Goal: Book appointment/travel/reservation

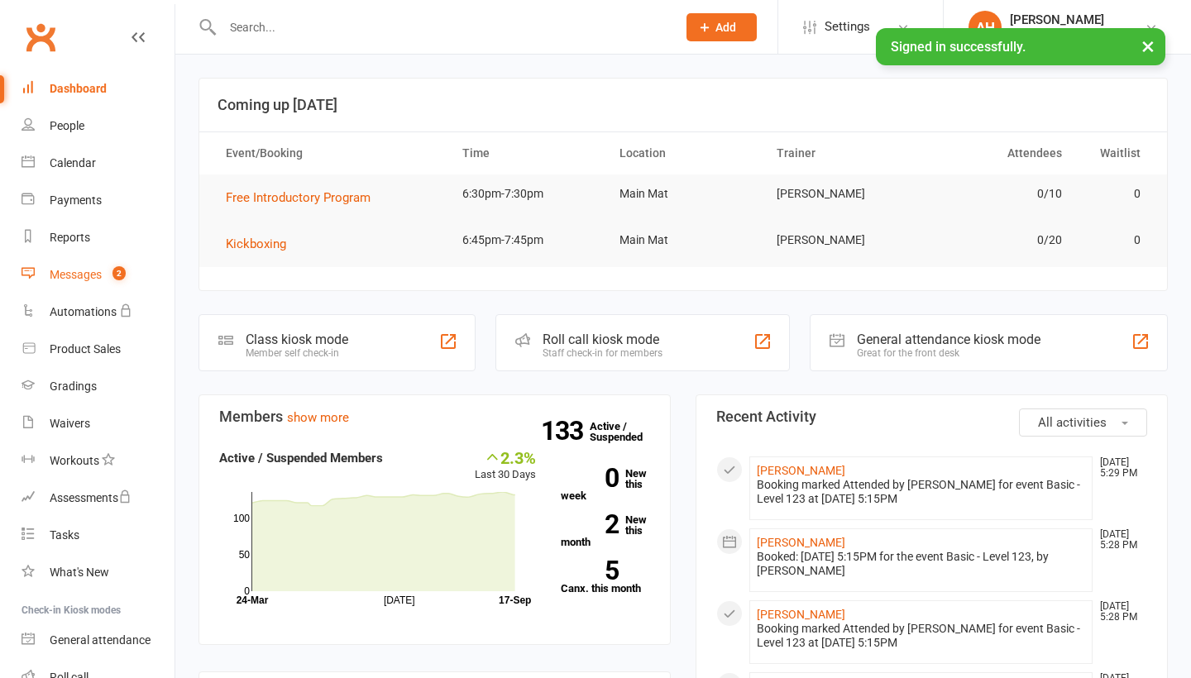
click at [126, 273] on span "2" at bounding box center [118, 273] width 13 height 14
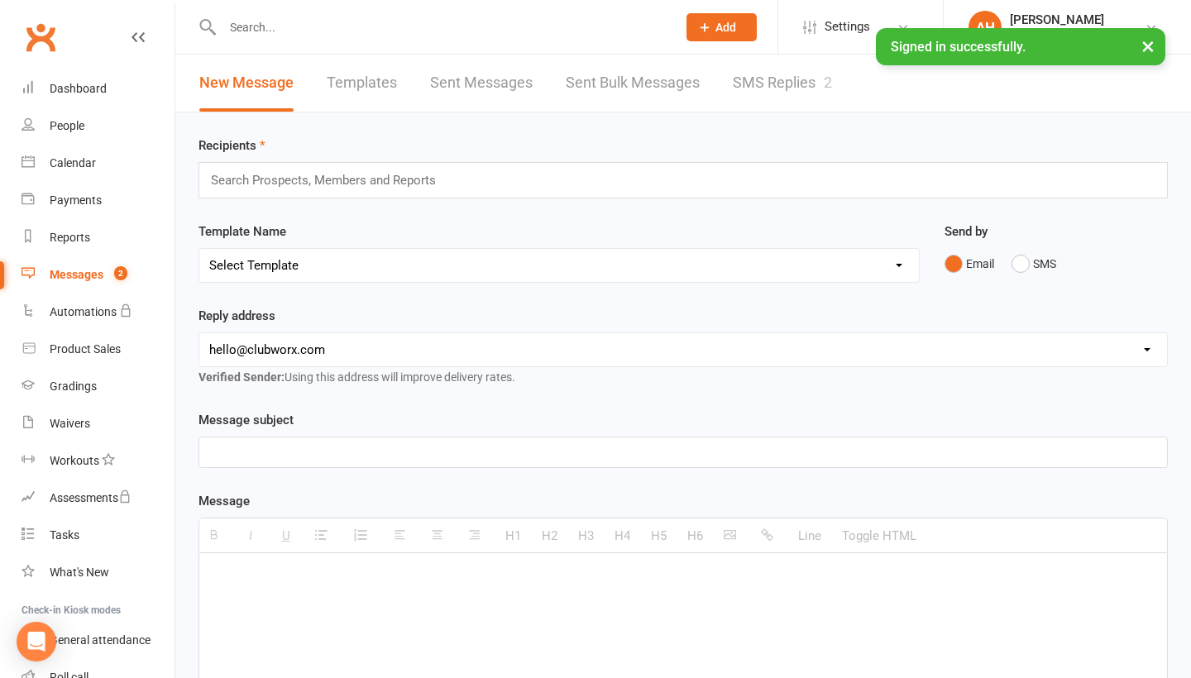
click at [757, 83] on link "SMS Replies 2" at bounding box center [782, 83] width 99 height 57
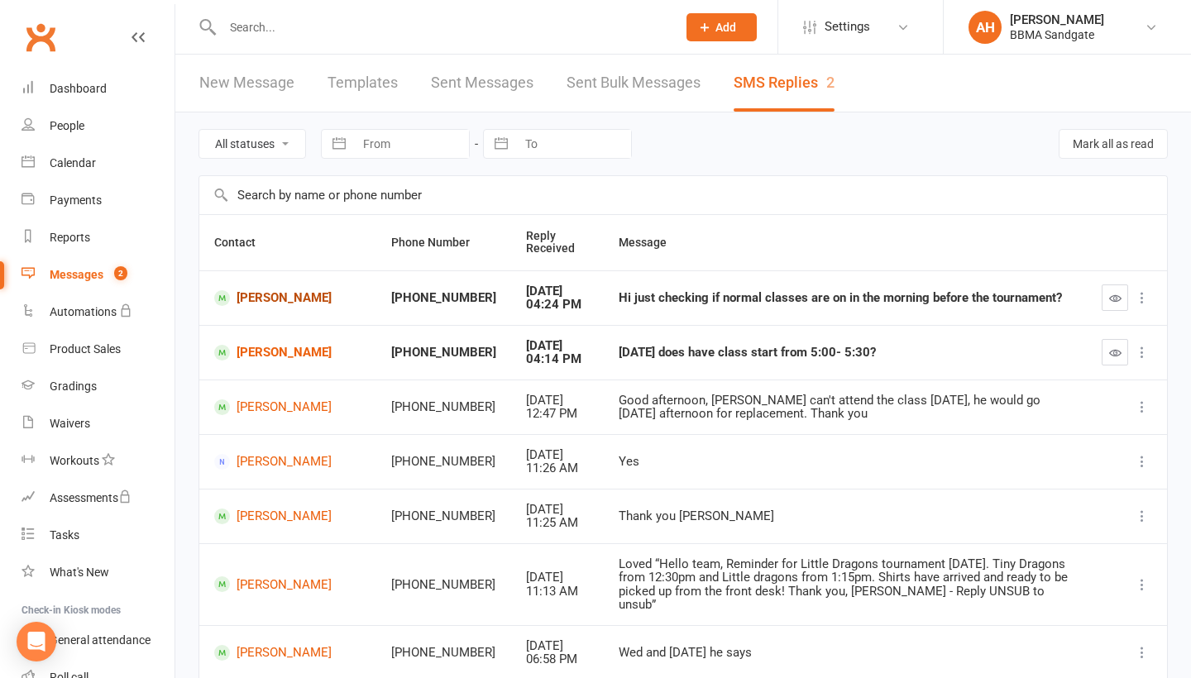
click at [247, 302] on link "[PERSON_NAME]" at bounding box center [287, 298] width 147 height 16
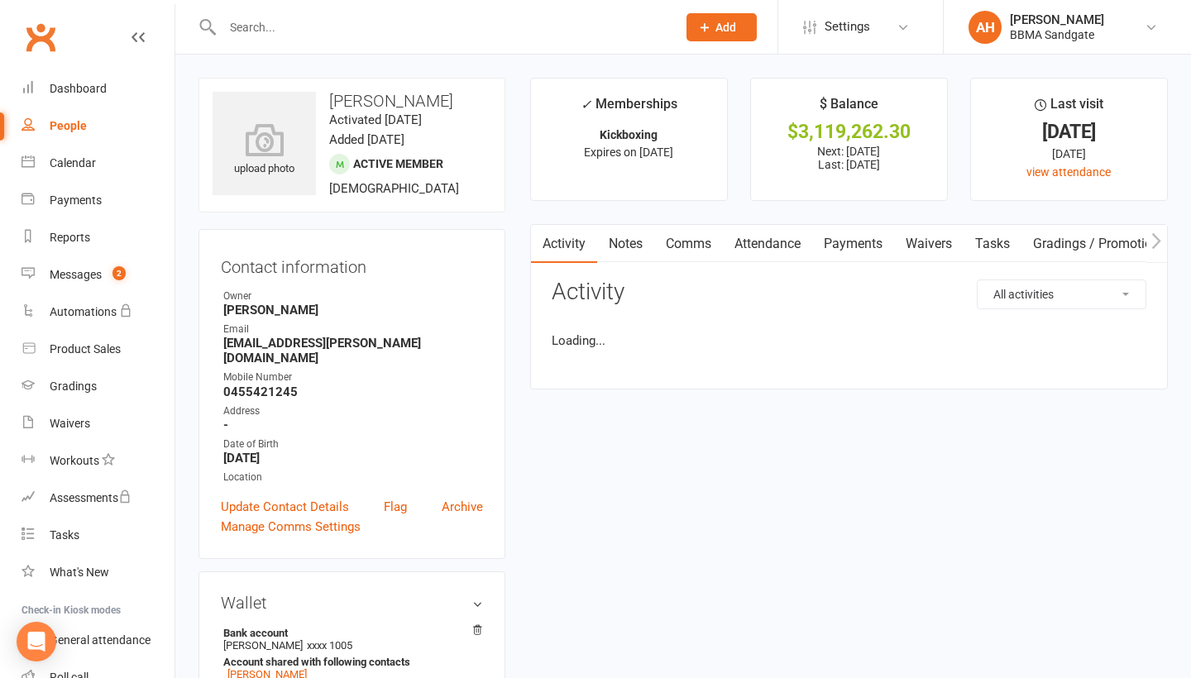
click at [692, 247] on link "Comms" at bounding box center [688, 244] width 69 height 38
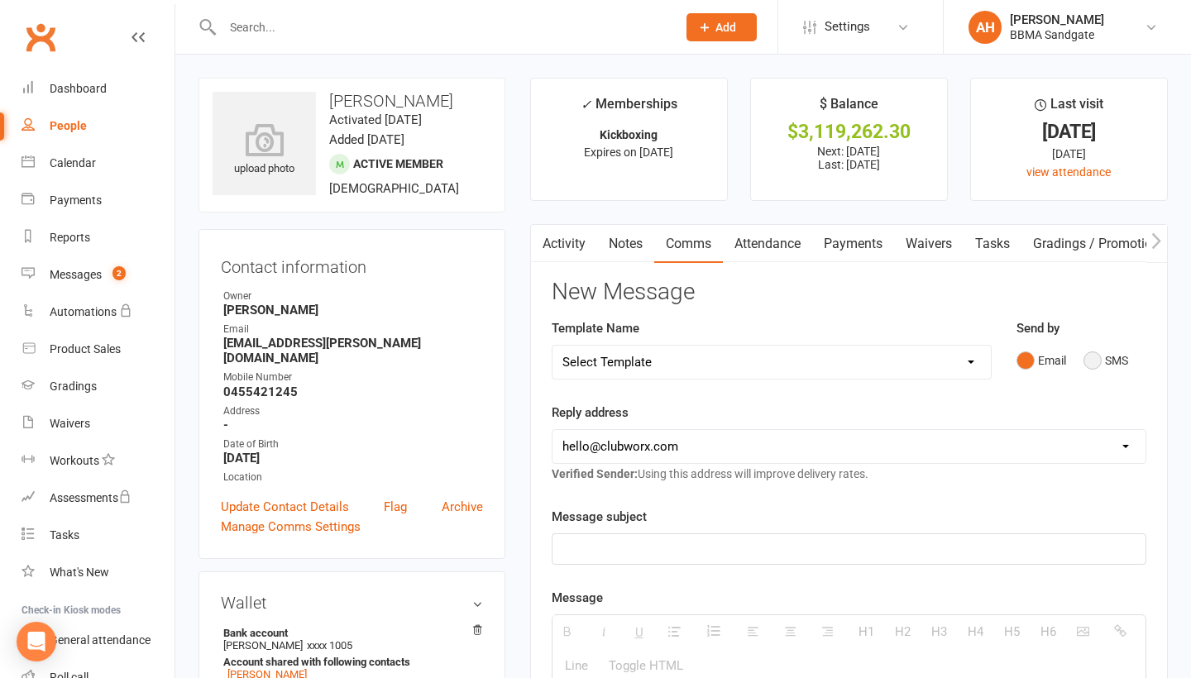
click at [1103, 366] on button "SMS" at bounding box center [1106, 360] width 45 height 31
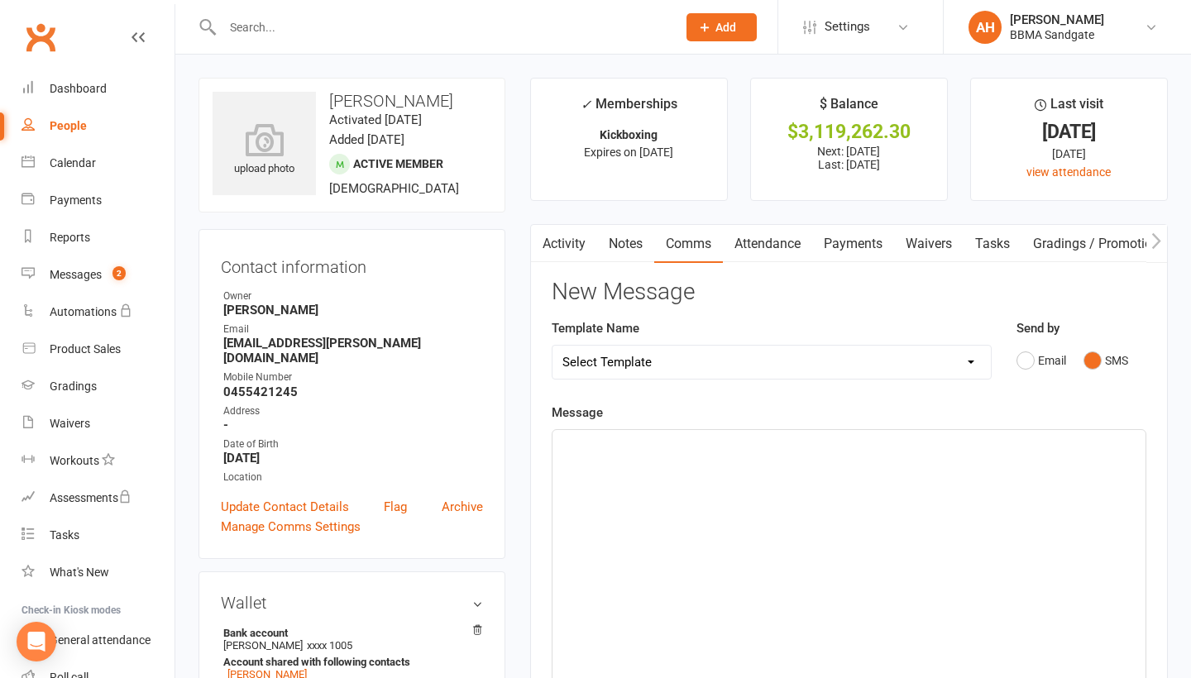
click at [820, 583] on div at bounding box center [849, 554] width 593 height 248
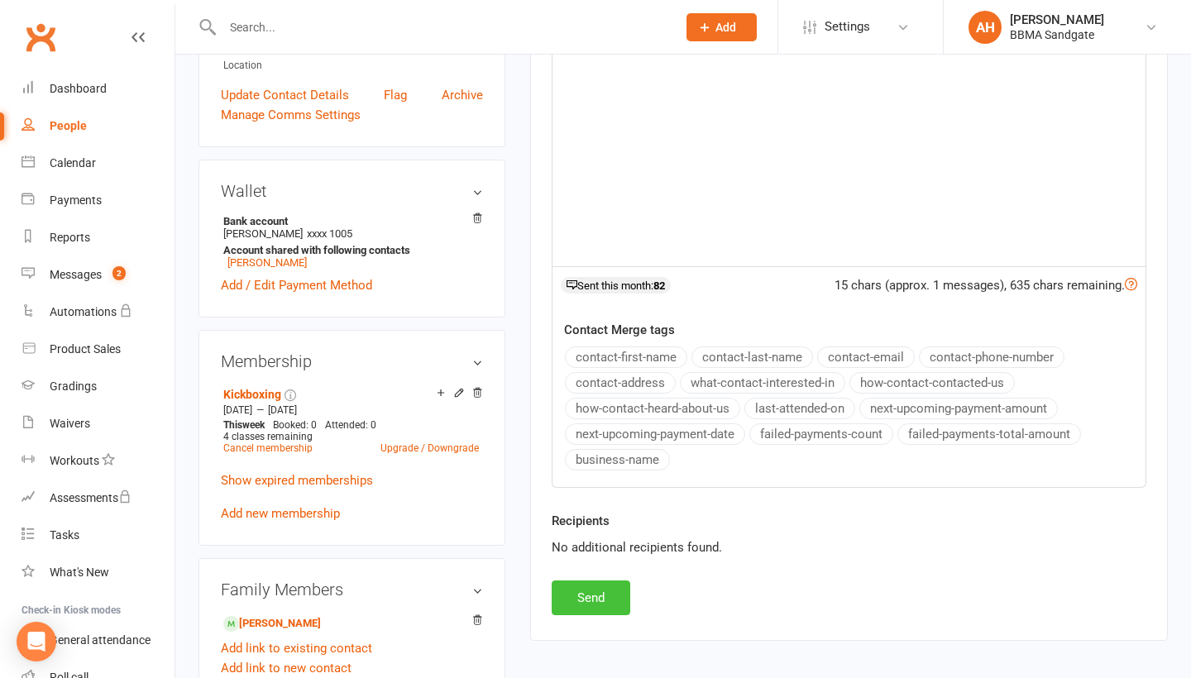
scroll to position [411, 0]
click at [598, 603] on button "Send" at bounding box center [591, 598] width 79 height 35
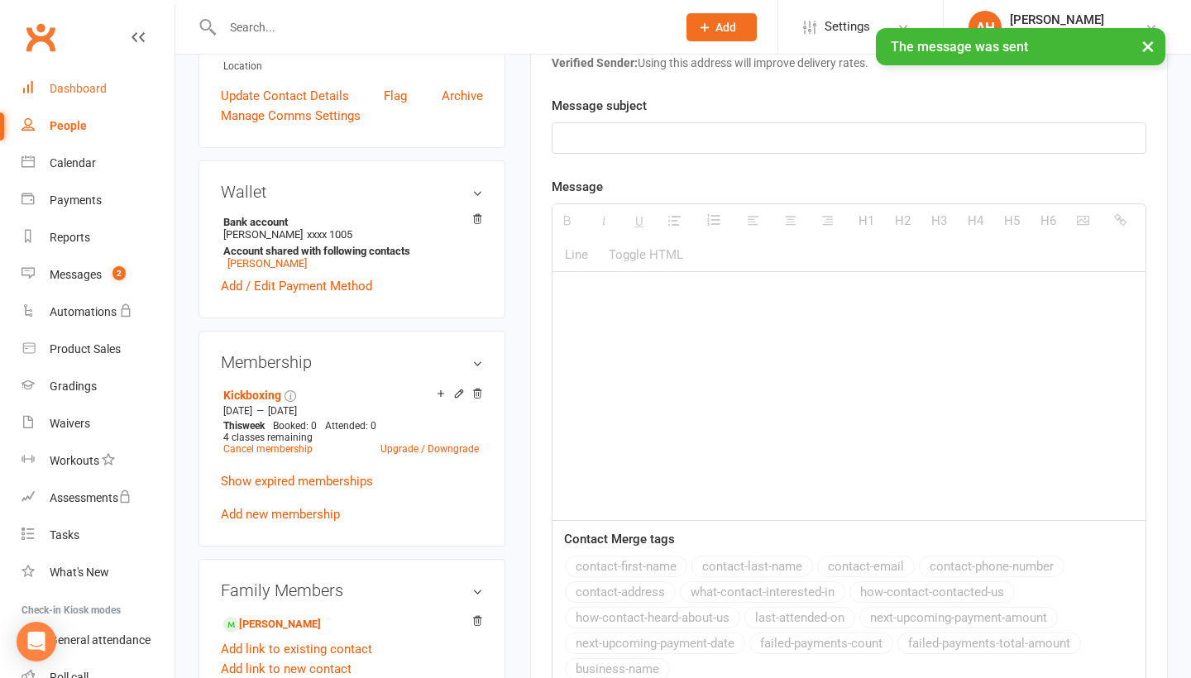
click at [122, 77] on link "Dashboard" at bounding box center [98, 88] width 153 height 37
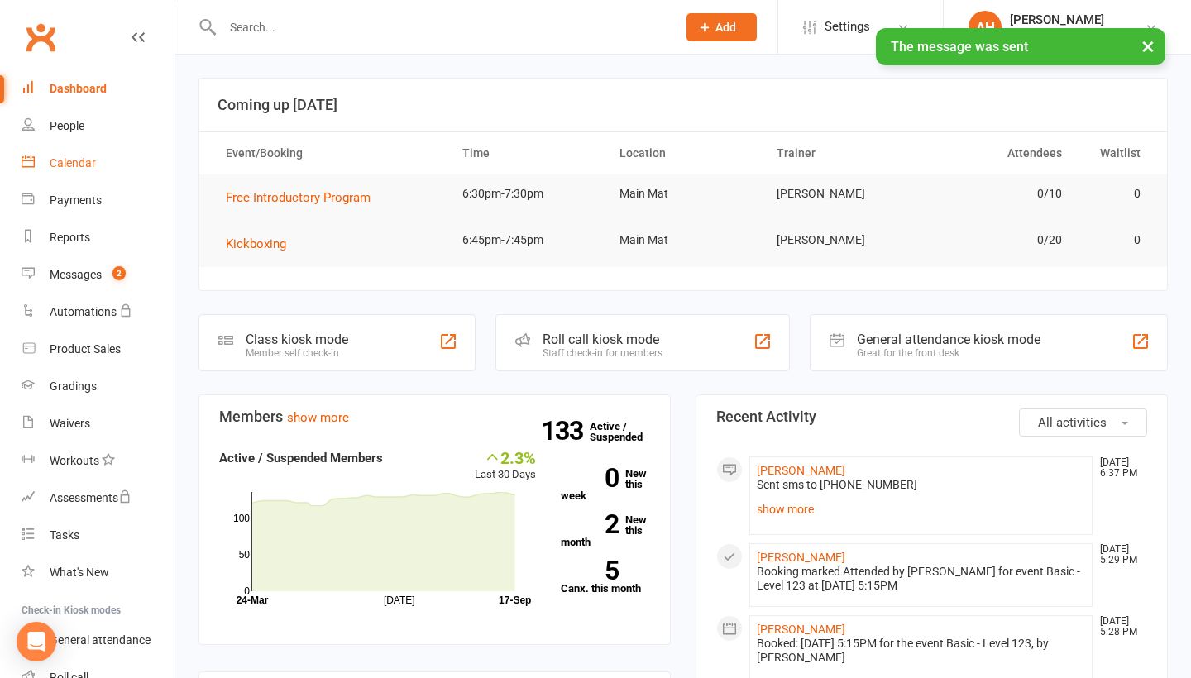
click at [124, 157] on link "Calendar" at bounding box center [98, 163] width 153 height 37
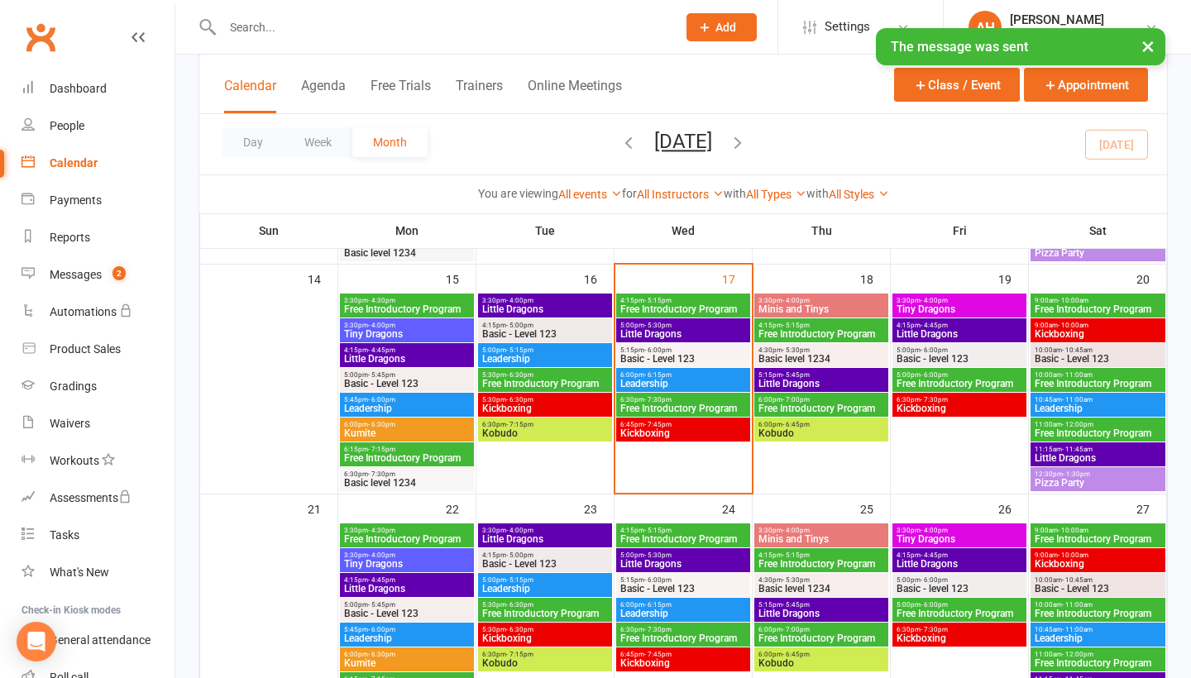
scroll to position [544, 0]
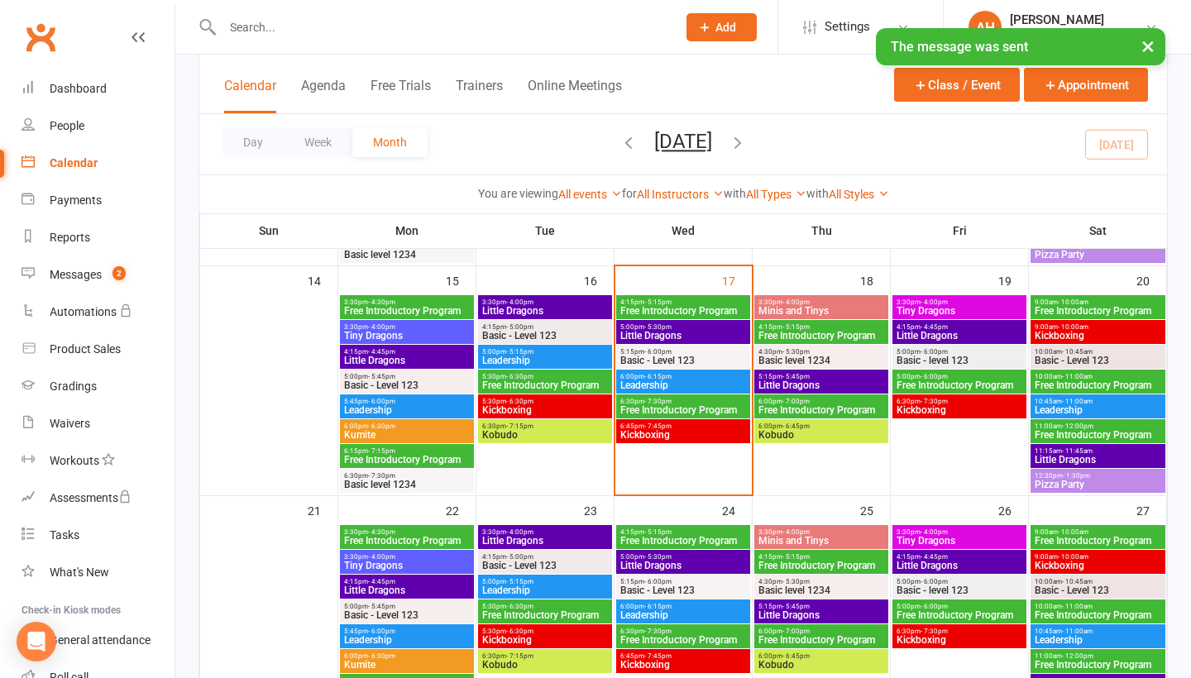
click at [668, 361] on span "Basic - Level 123" at bounding box center [683, 361] width 127 height 10
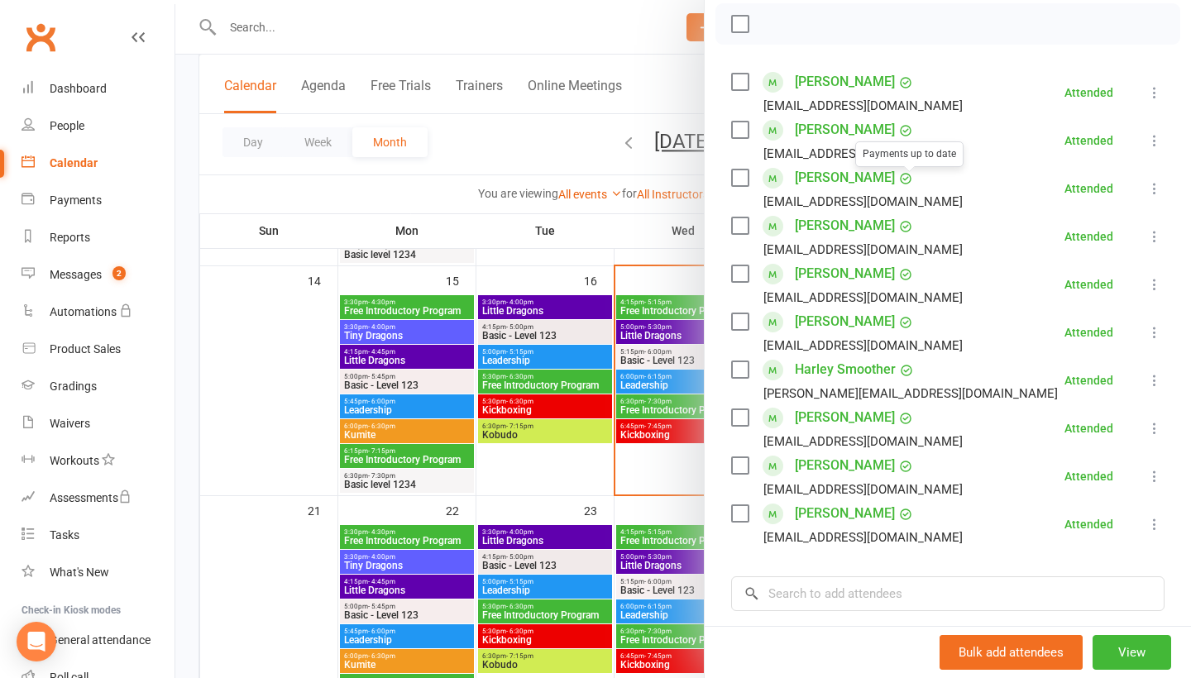
scroll to position [298, 0]
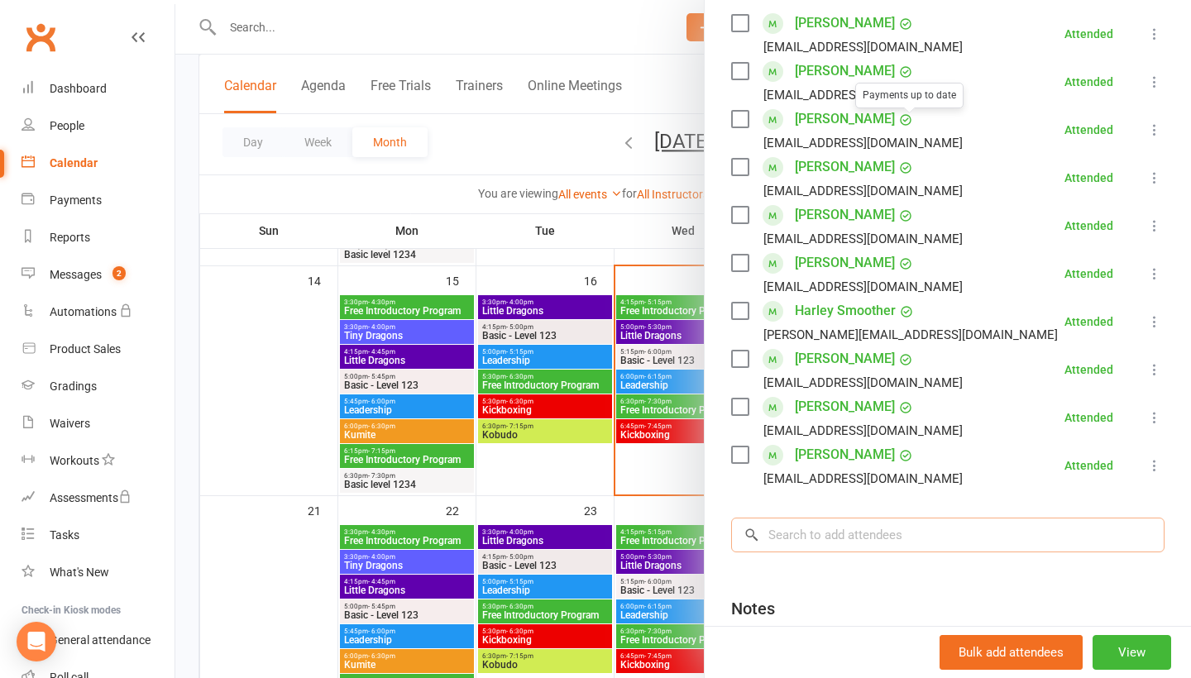
click at [871, 531] on input "search" at bounding box center [947, 535] width 433 height 35
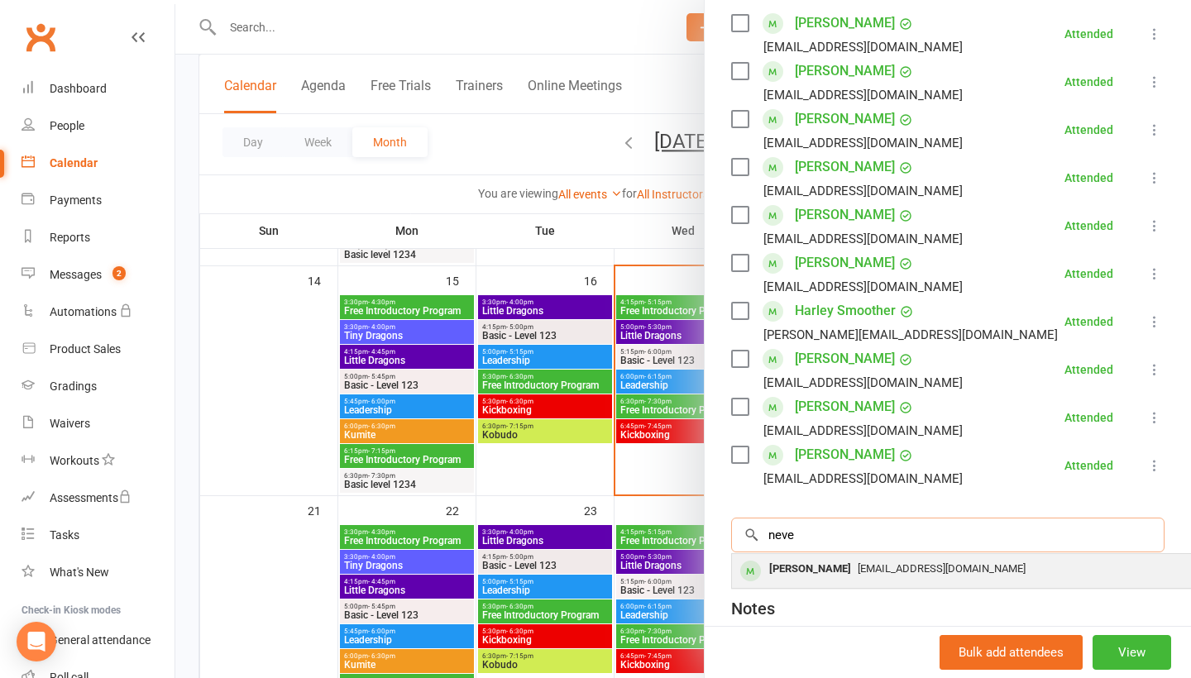
type input "neve"
click at [863, 567] on span "[EMAIL_ADDRESS][DOMAIN_NAME]" at bounding box center [942, 568] width 168 height 12
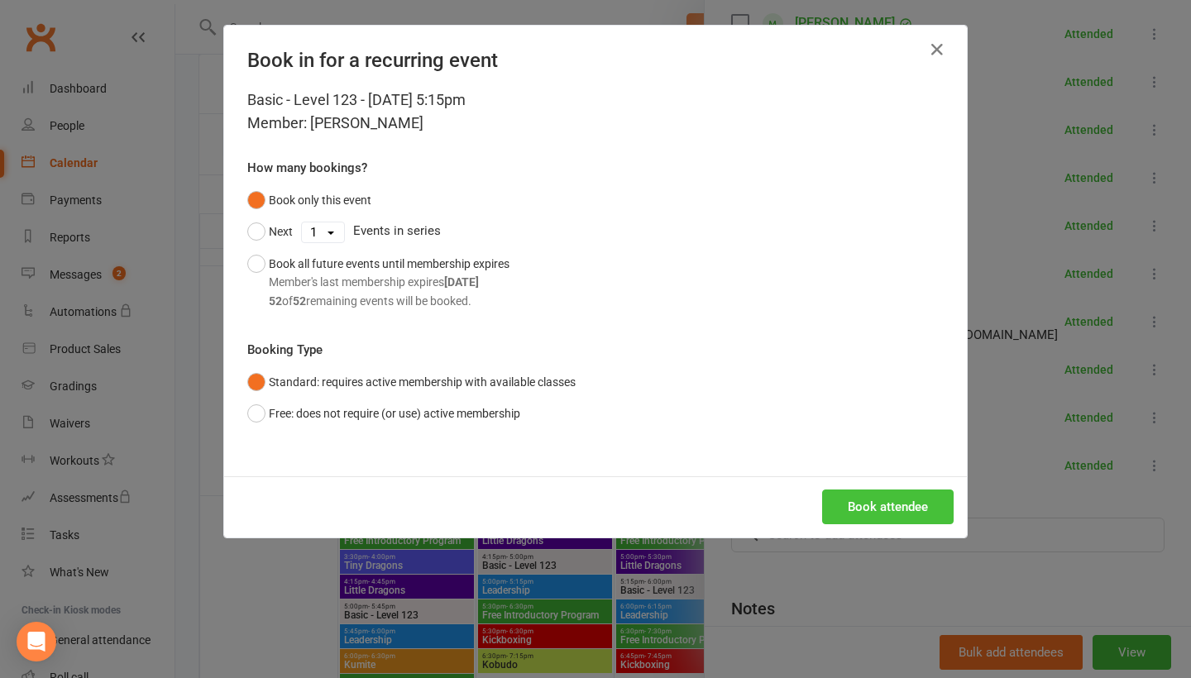
click at [895, 500] on button "Book attendee" at bounding box center [888, 507] width 132 height 35
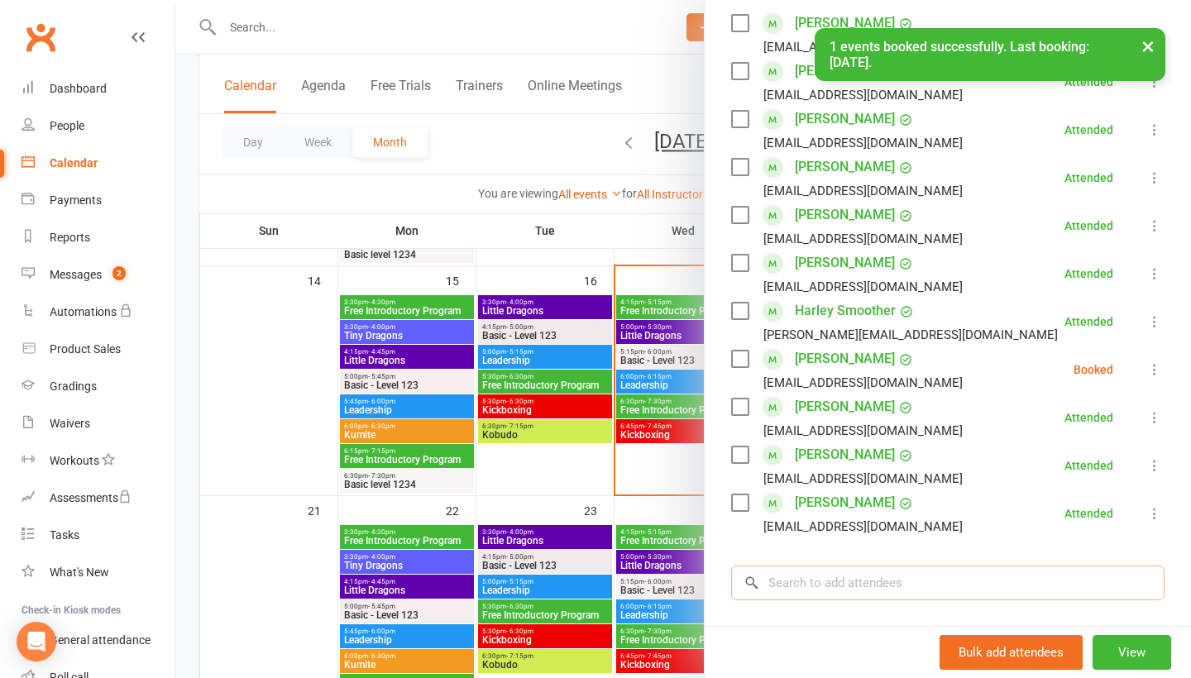
click at [866, 581] on input "search" at bounding box center [947, 583] width 433 height 35
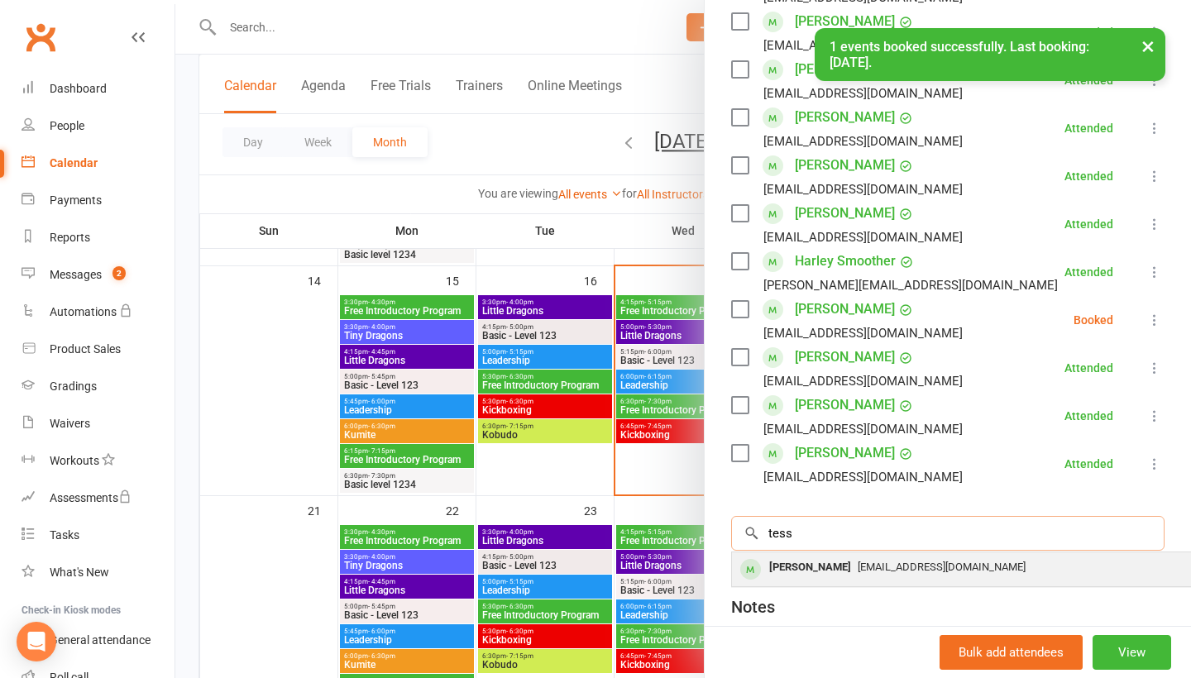
type input "tess"
click at [847, 576] on div "[PERSON_NAME]" at bounding box center [810, 568] width 95 height 24
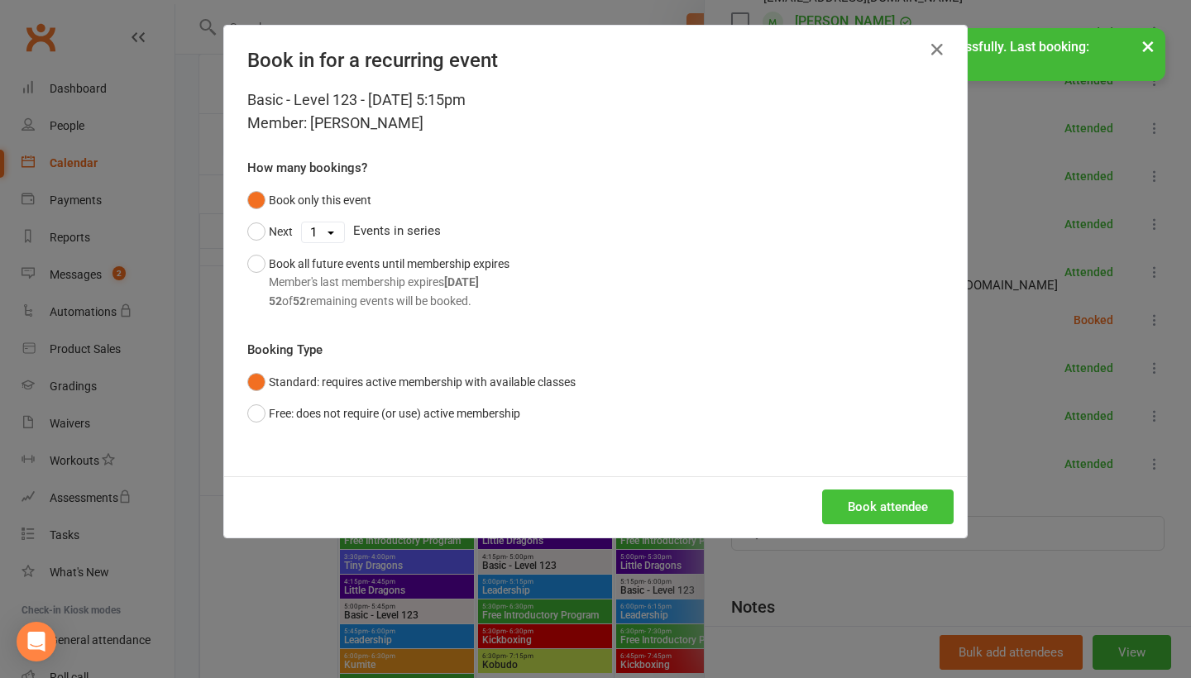
click at [881, 510] on button "Book attendee" at bounding box center [888, 507] width 132 height 35
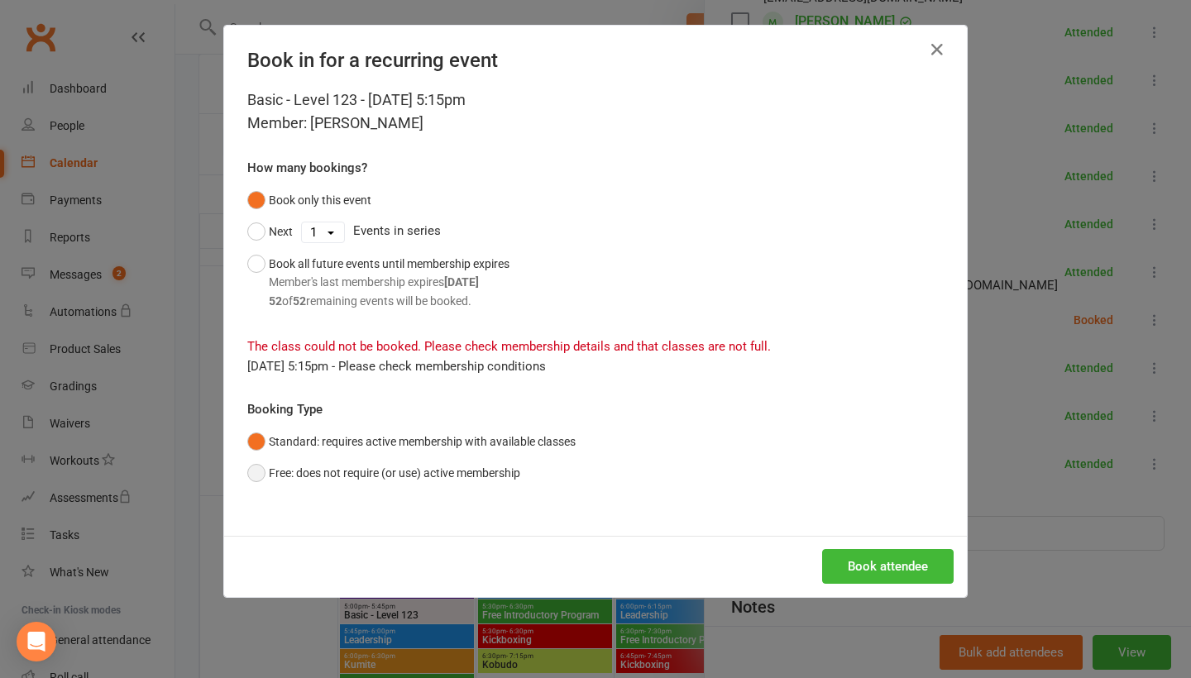
click at [458, 465] on button "Free: does not require (or use) active membership" at bounding box center [383, 472] width 273 height 31
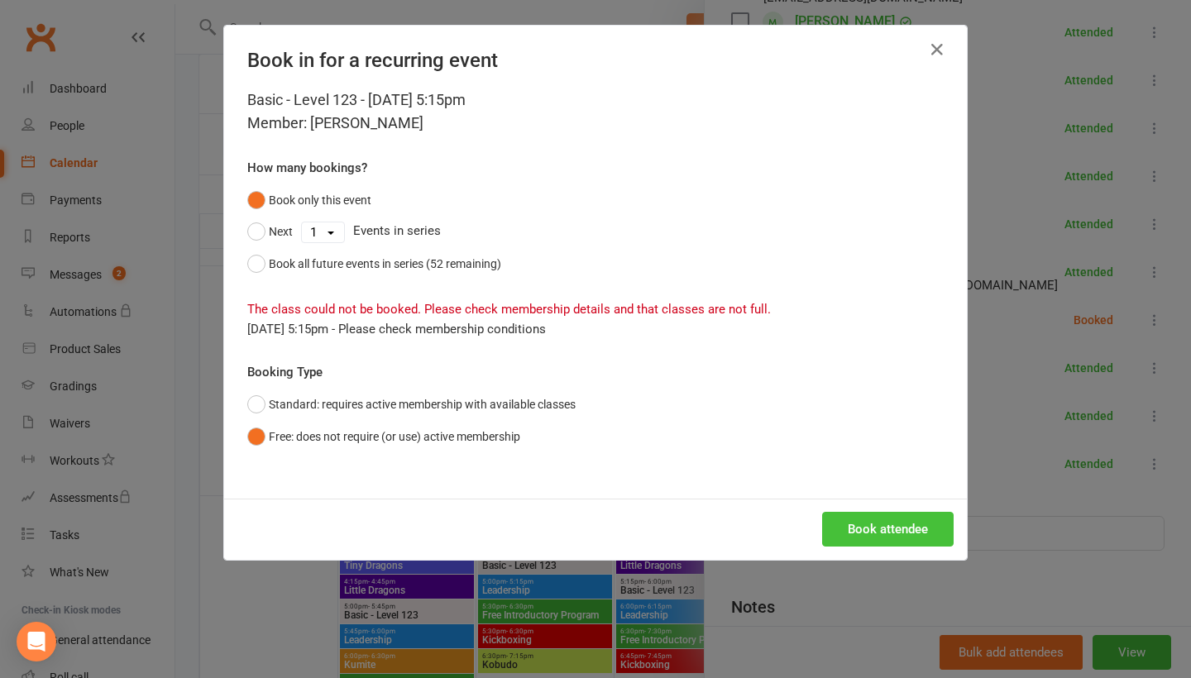
click at [858, 533] on button "Book attendee" at bounding box center [888, 529] width 132 height 35
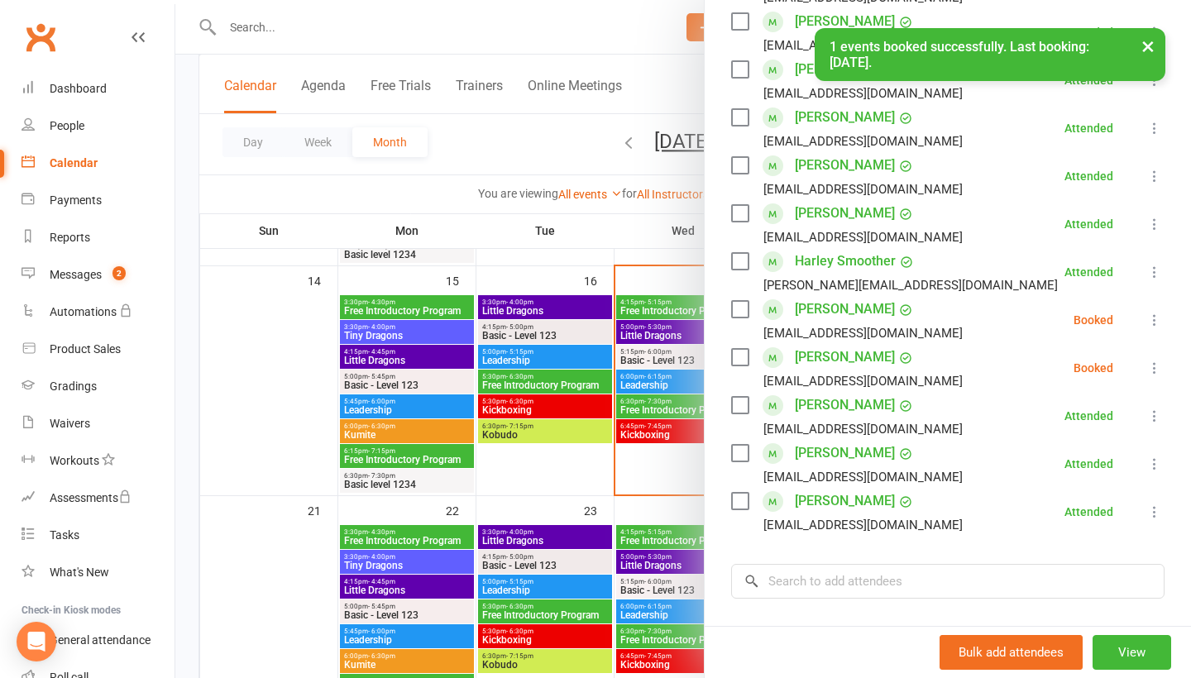
click at [1160, 319] on icon at bounding box center [1154, 320] width 17 height 17
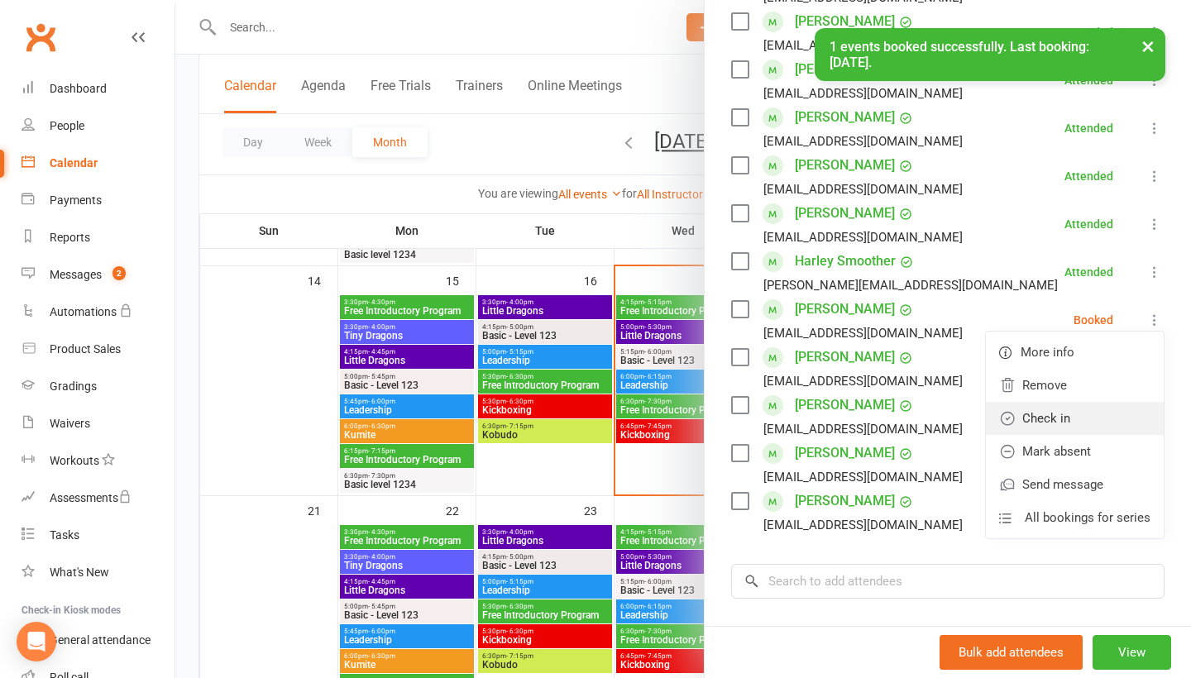
click at [1086, 425] on link "Check in" at bounding box center [1075, 418] width 178 height 33
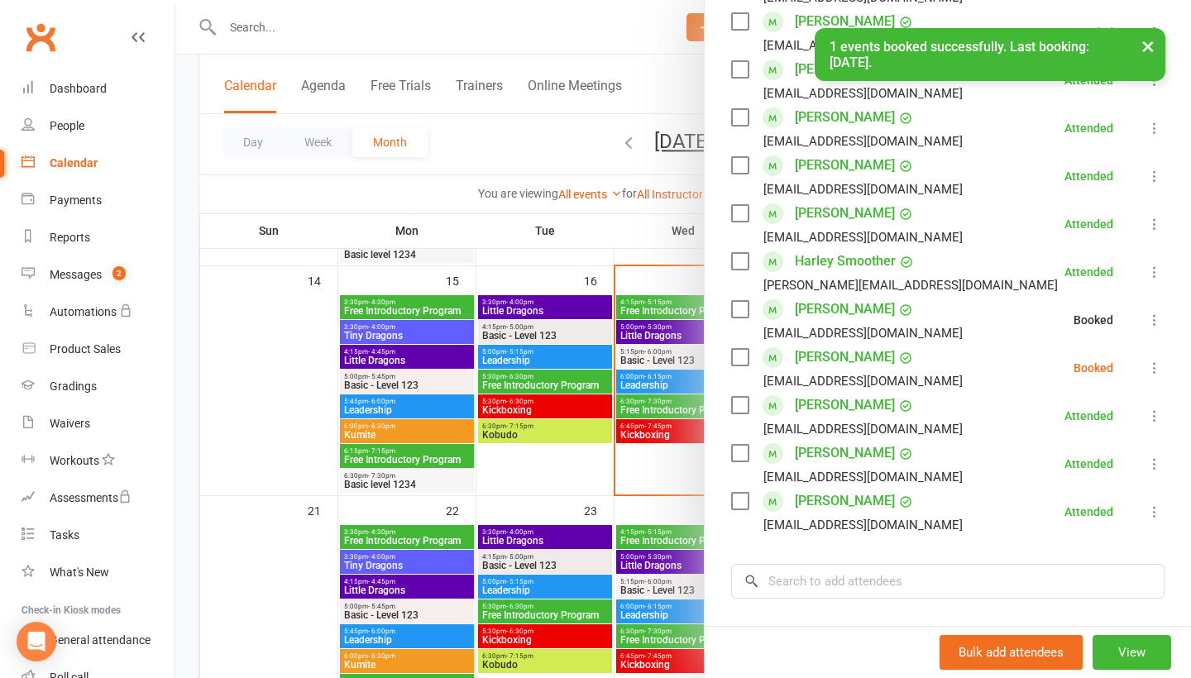
click at [1153, 370] on icon at bounding box center [1154, 368] width 17 height 17
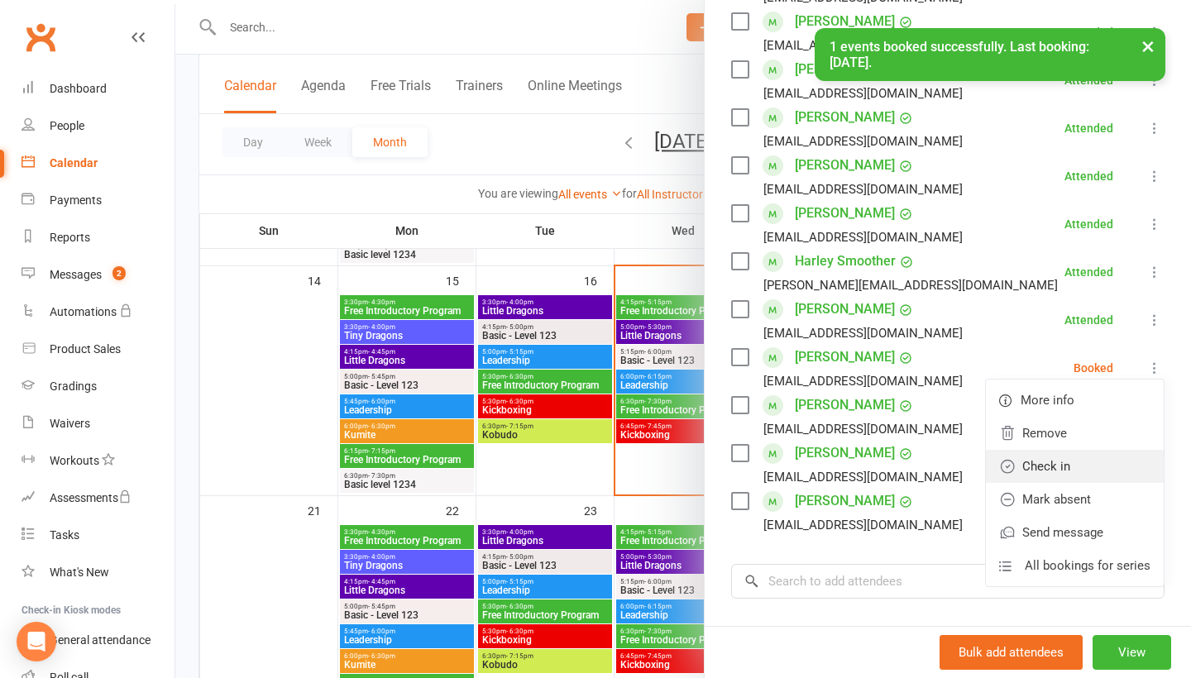
click at [1086, 460] on link "Check in" at bounding box center [1075, 466] width 178 height 33
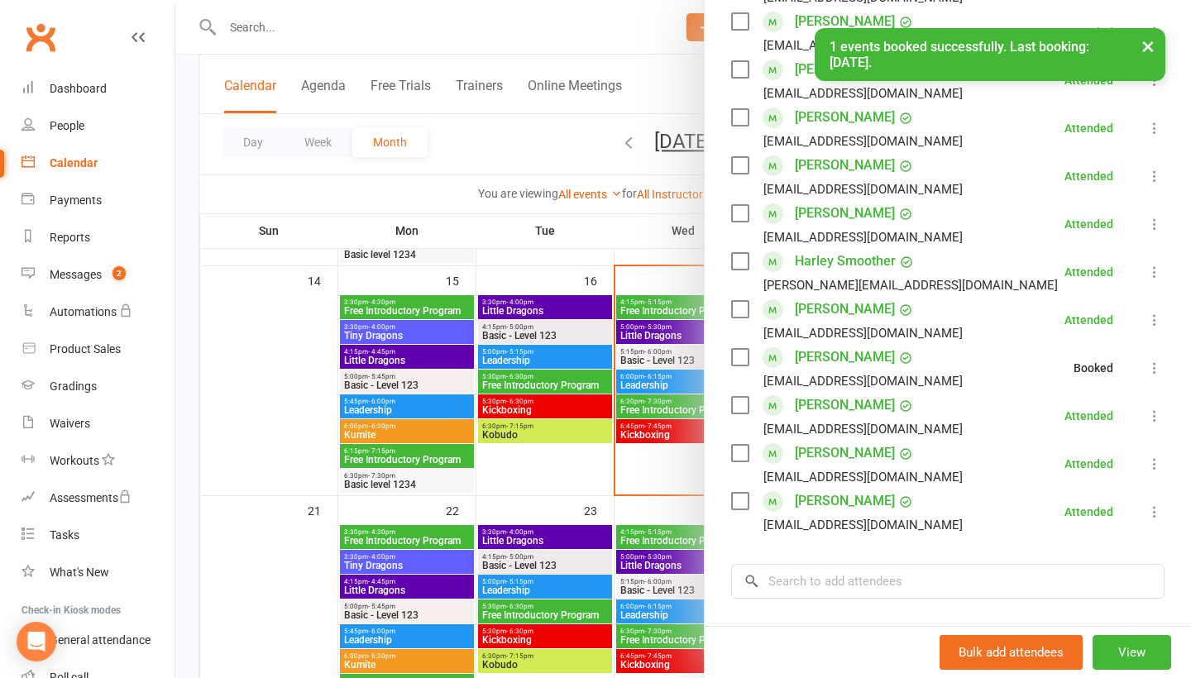
click at [660, 251] on div at bounding box center [683, 339] width 1016 height 678
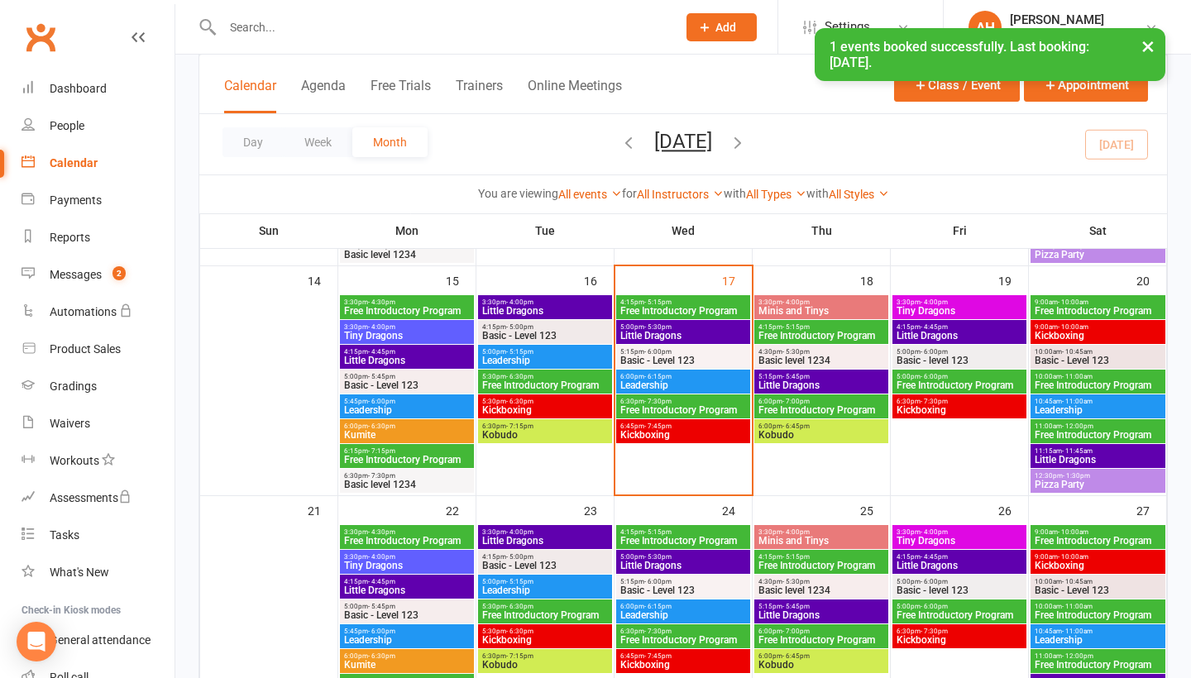
click at [655, 433] on span "Kickboxing" at bounding box center [683, 435] width 127 height 10
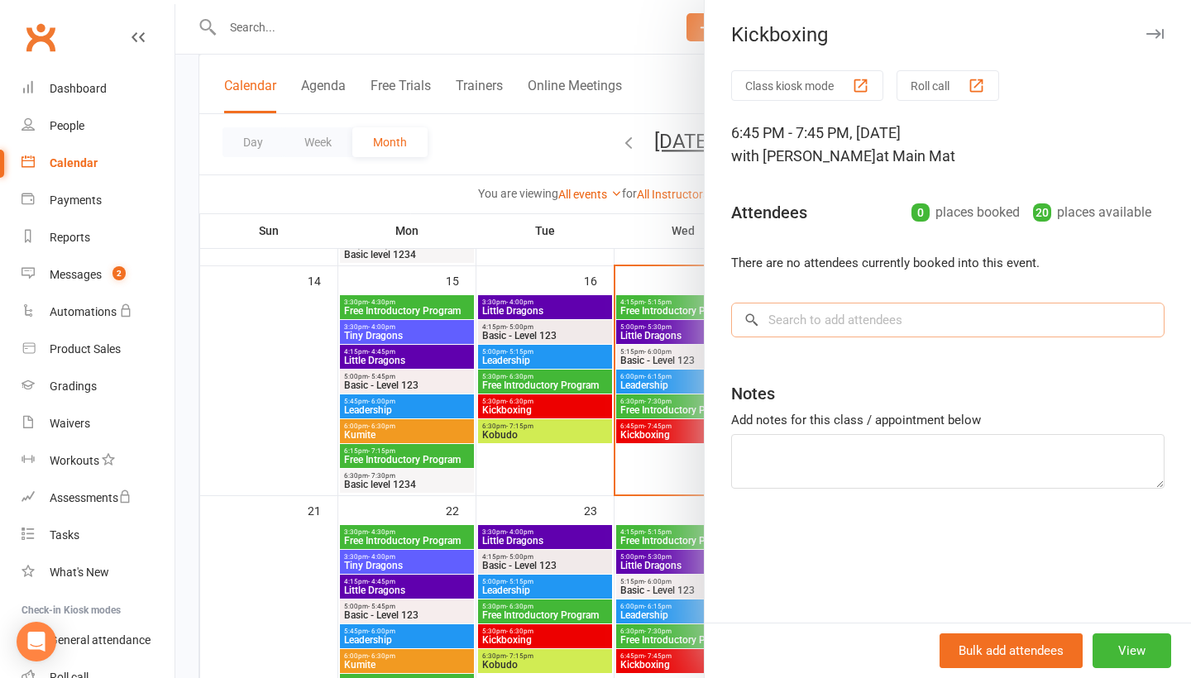
click at [853, 323] on input "search" at bounding box center [947, 320] width 433 height 35
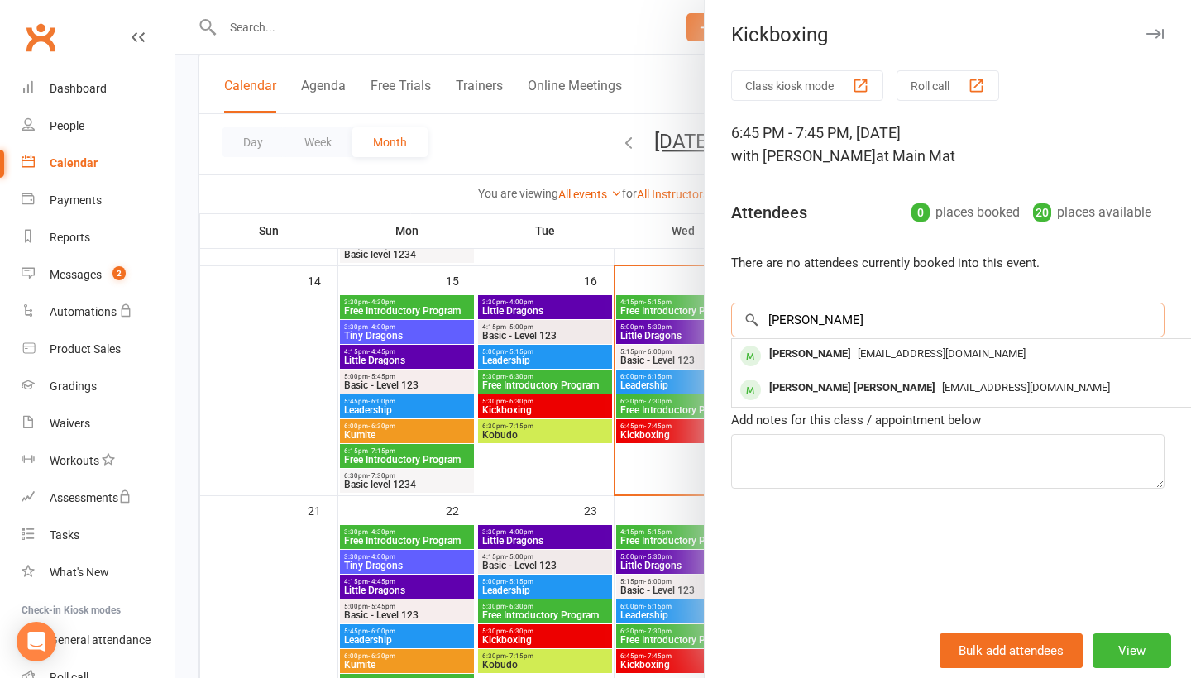
type input "[PERSON_NAME]"
drag, startPoint x: 853, startPoint y: 323, endPoint x: 844, endPoint y: 364, distance: 42.2
click at [844, 364] on div "[PERSON_NAME]" at bounding box center [810, 354] width 95 height 24
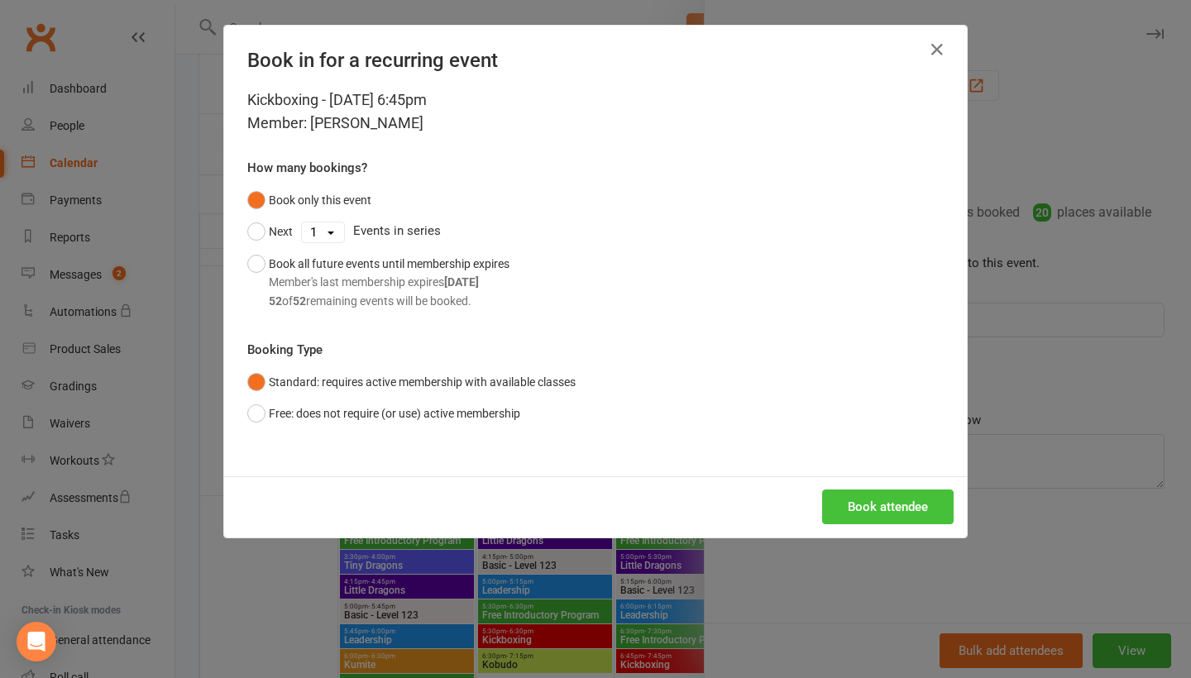
click at [846, 500] on button "Book attendee" at bounding box center [888, 507] width 132 height 35
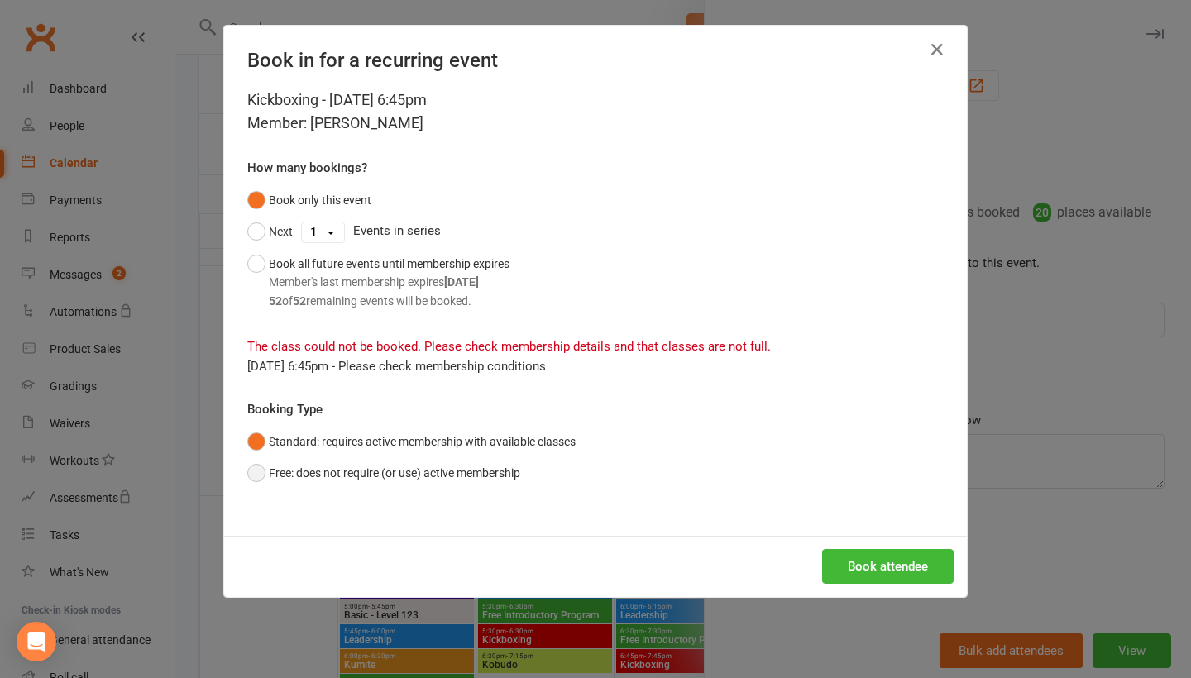
click at [470, 471] on button "Free: does not require (or use) active membership" at bounding box center [383, 472] width 273 height 31
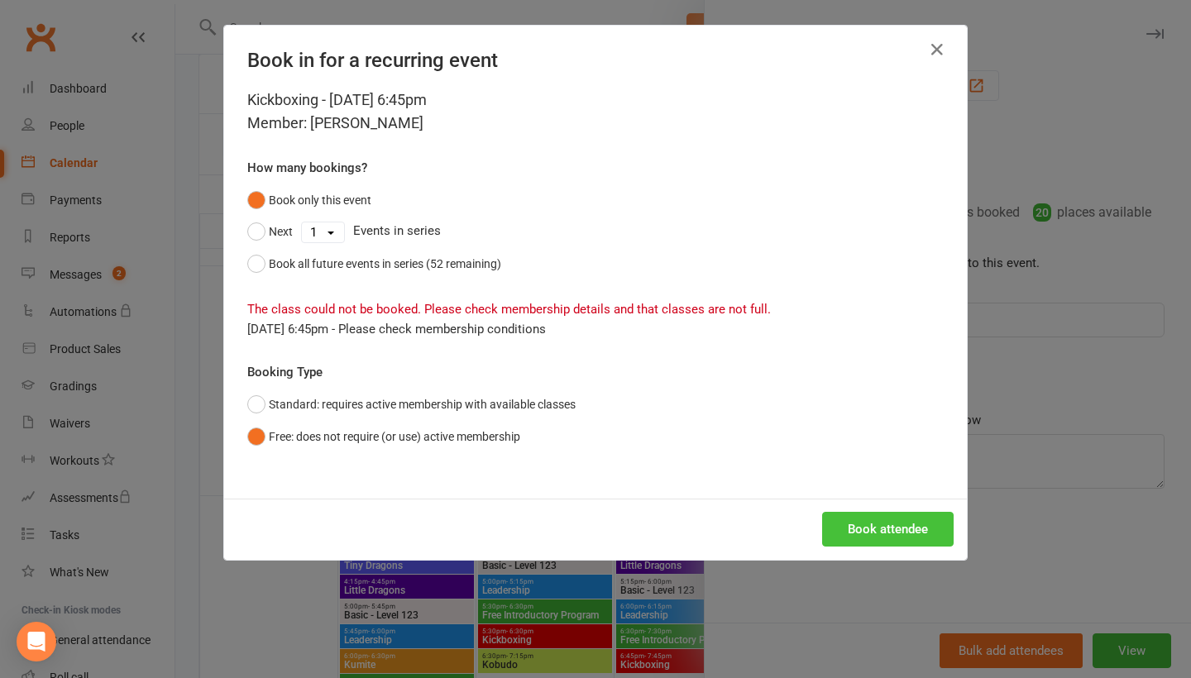
click at [855, 513] on button "Book attendee" at bounding box center [888, 529] width 132 height 35
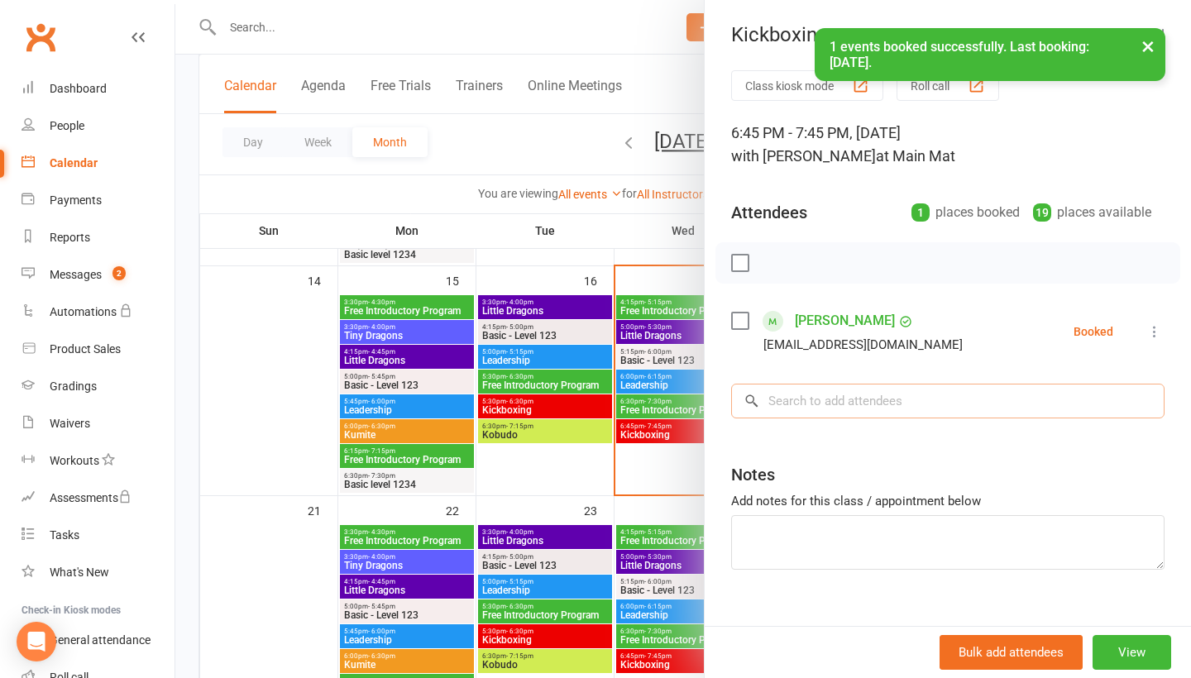
click at [820, 412] on input "search" at bounding box center [947, 401] width 433 height 35
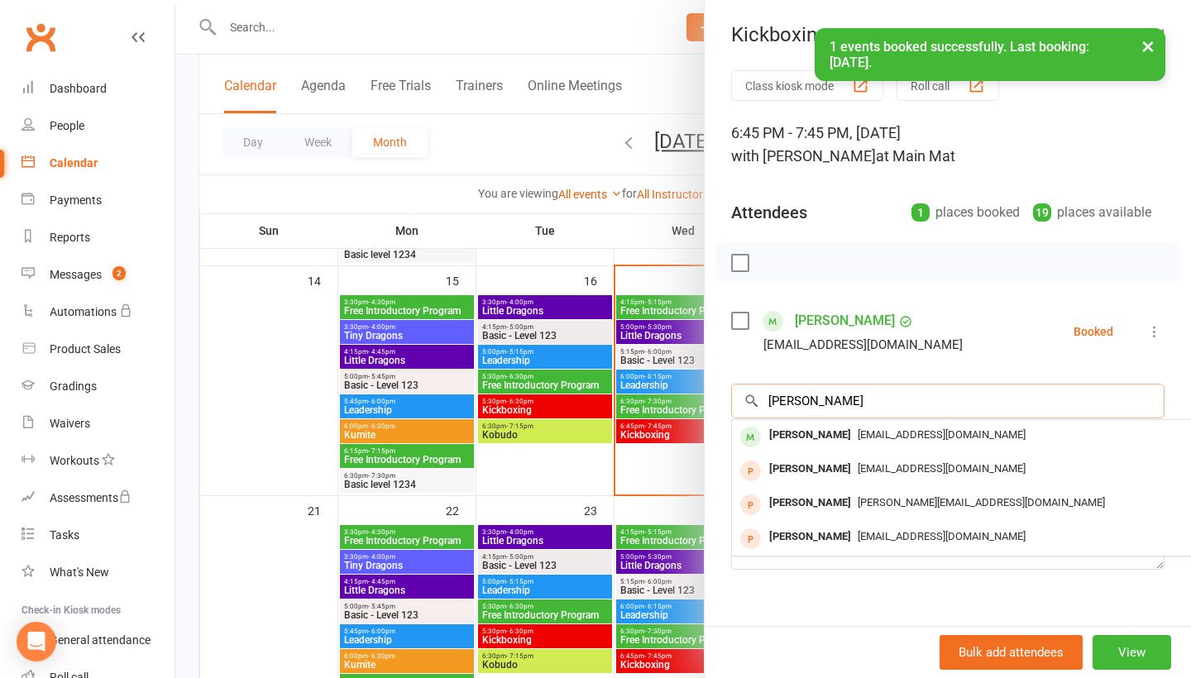
type input "[PERSON_NAME]"
click at [812, 441] on div "[PERSON_NAME]" at bounding box center [810, 435] width 95 height 24
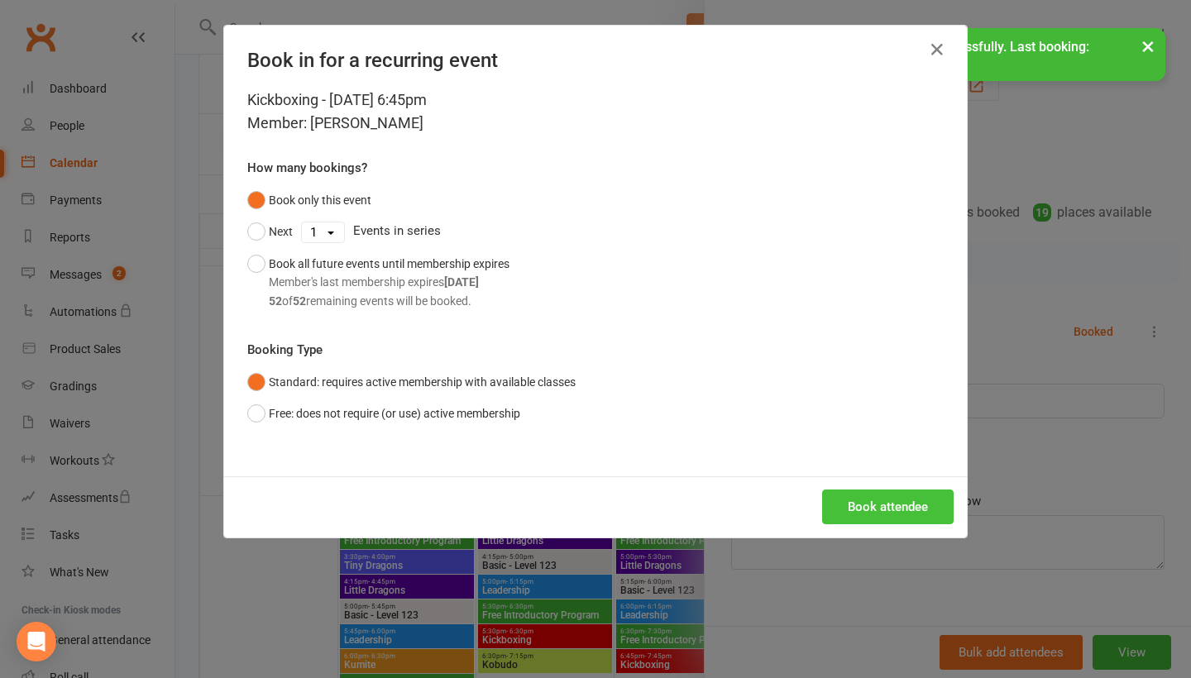
click at [859, 504] on button "Book attendee" at bounding box center [888, 507] width 132 height 35
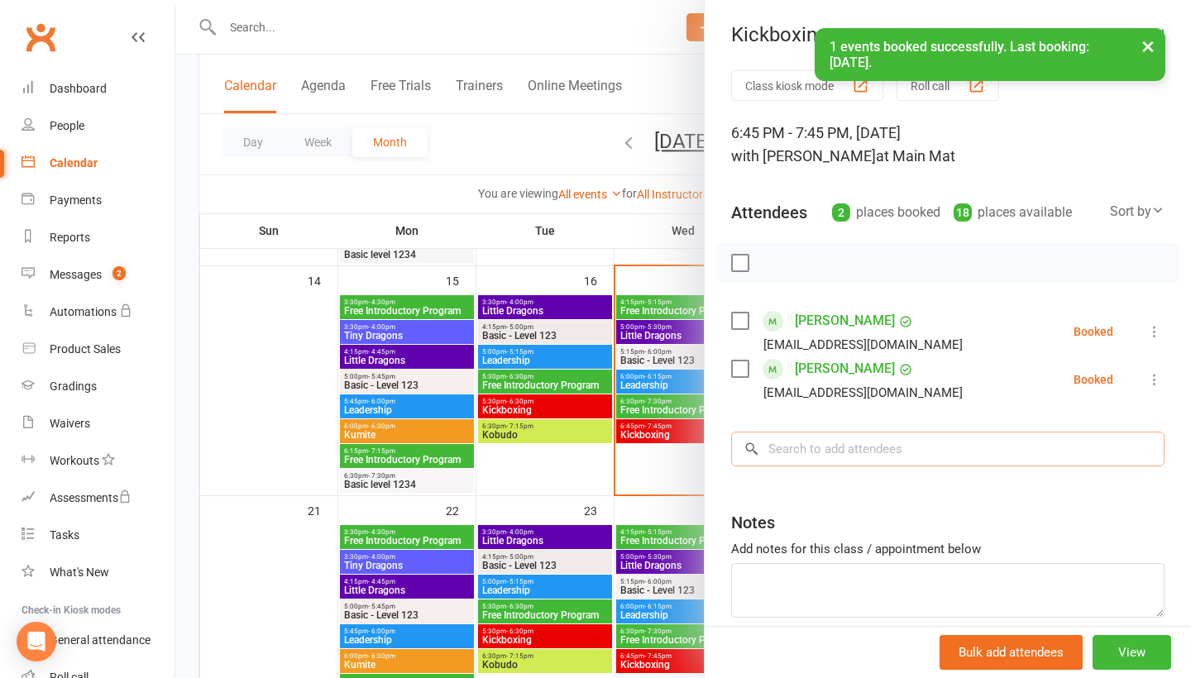
click at [792, 452] on input "search" at bounding box center [947, 449] width 433 height 35
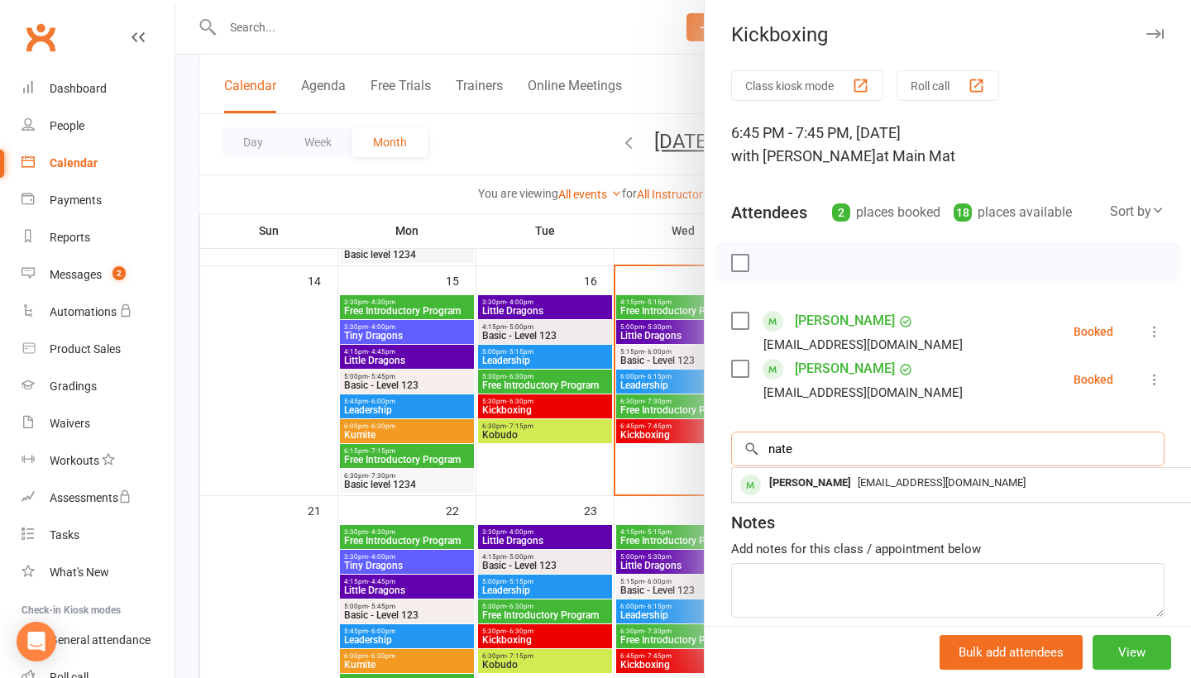
type input "nate"
click at [798, 481] on div "[PERSON_NAME]" at bounding box center [810, 483] width 95 height 24
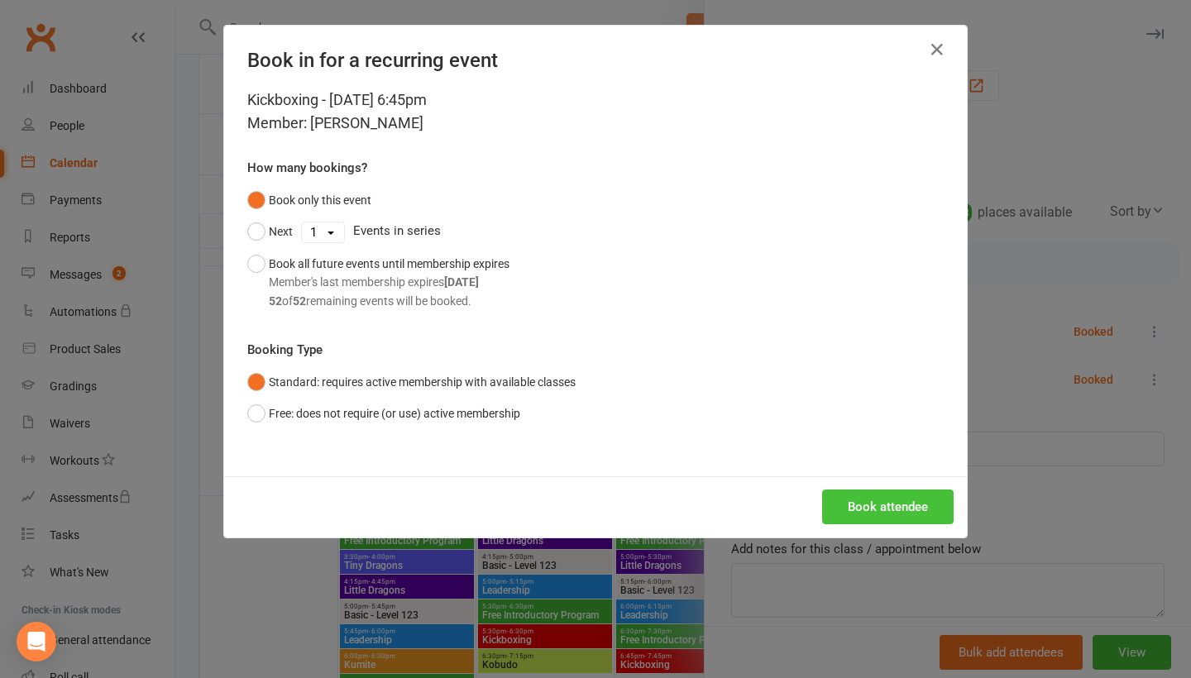
click at [863, 505] on button "Book attendee" at bounding box center [888, 507] width 132 height 35
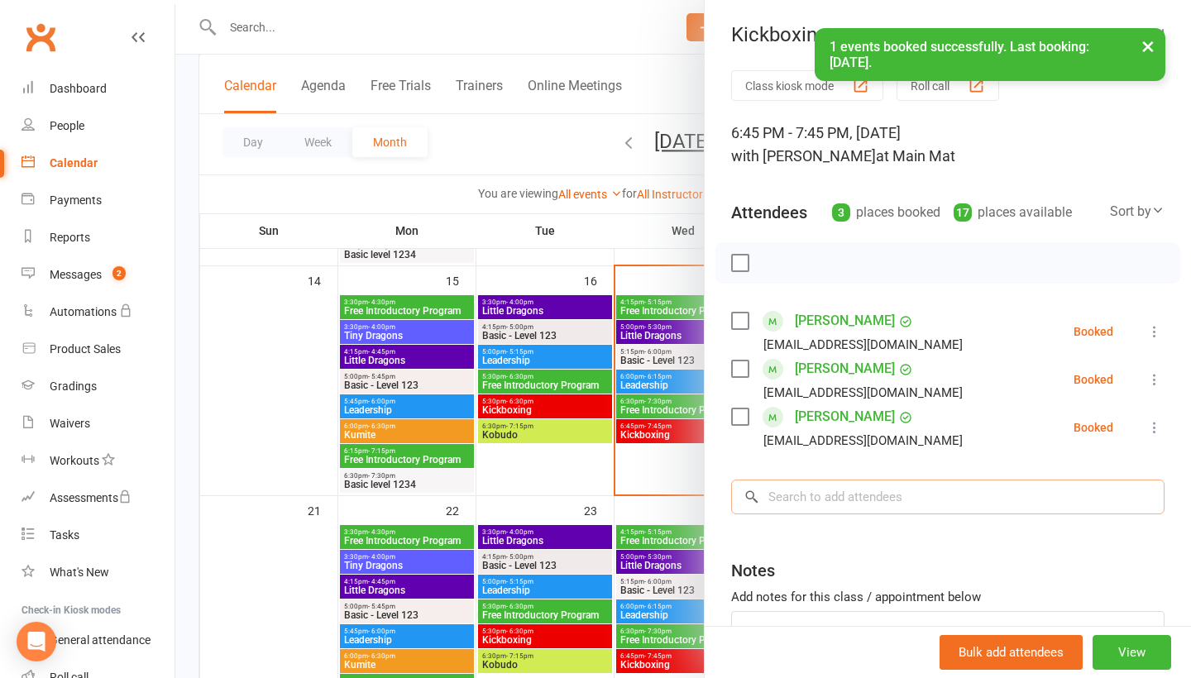
click at [854, 514] on input "search" at bounding box center [947, 497] width 433 height 35
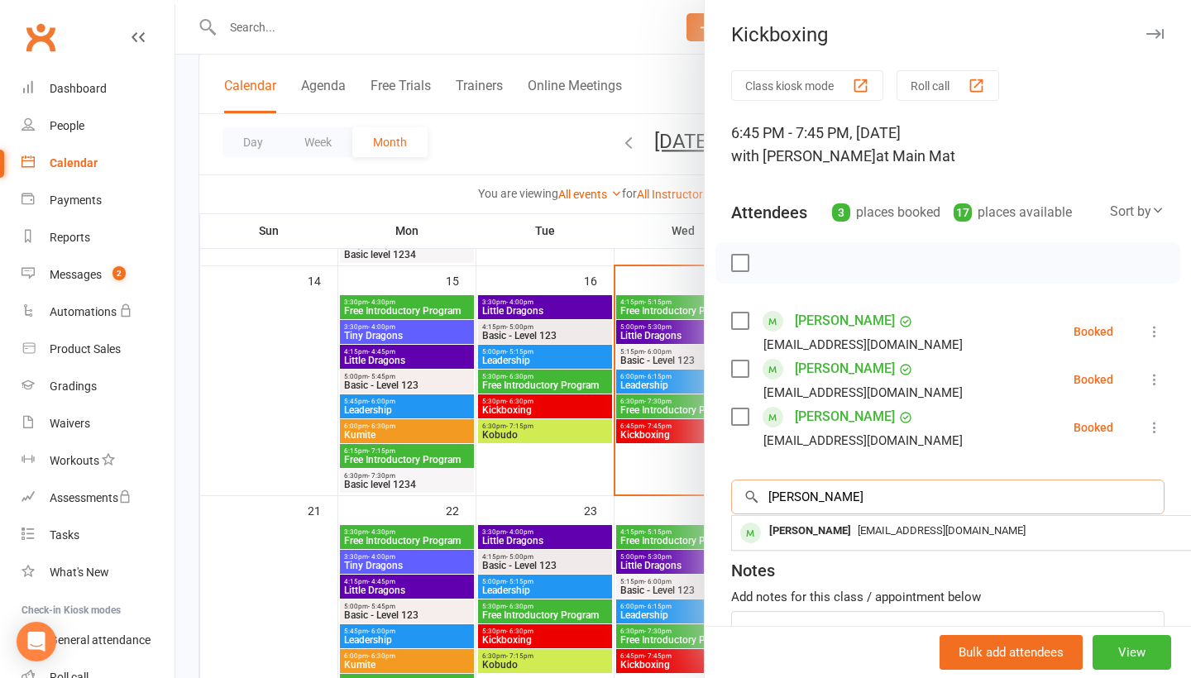
type input "[PERSON_NAME]"
drag, startPoint x: 854, startPoint y: 517, endPoint x: 849, endPoint y: 539, distance: 22.9
click at [858, 537] on span "[EMAIL_ADDRESS][DOMAIN_NAME]" at bounding box center [942, 530] width 168 height 12
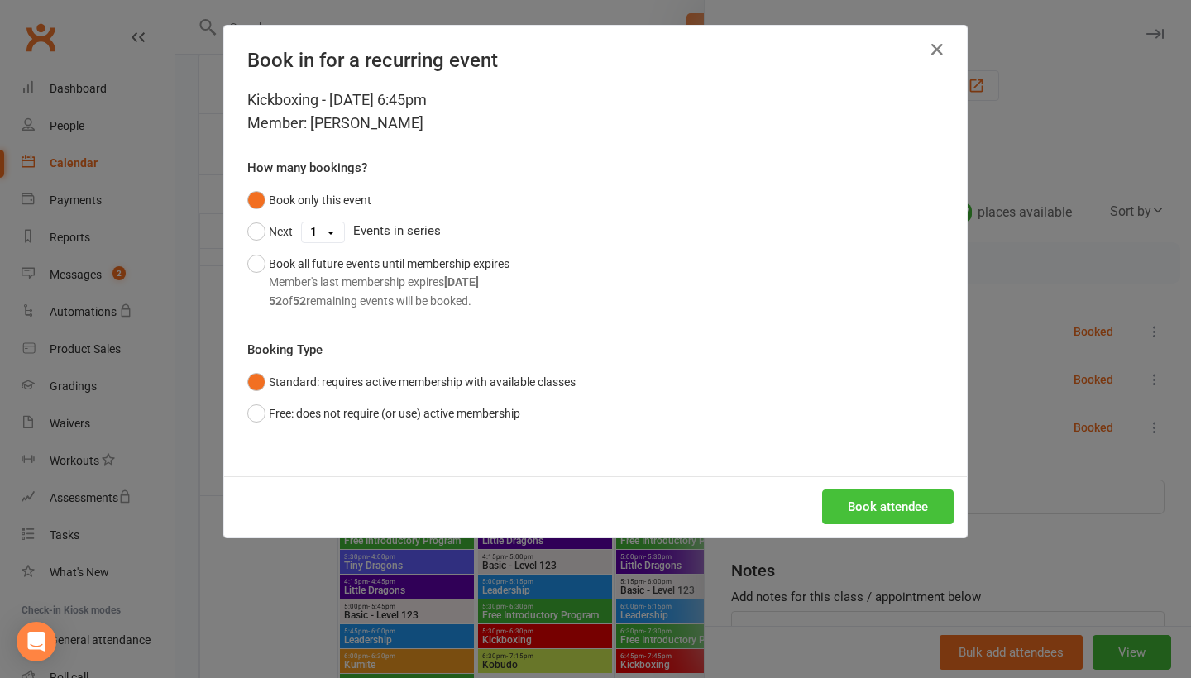
click at [889, 502] on button "Book attendee" at bounding box center [888, 507] width 132 height 35
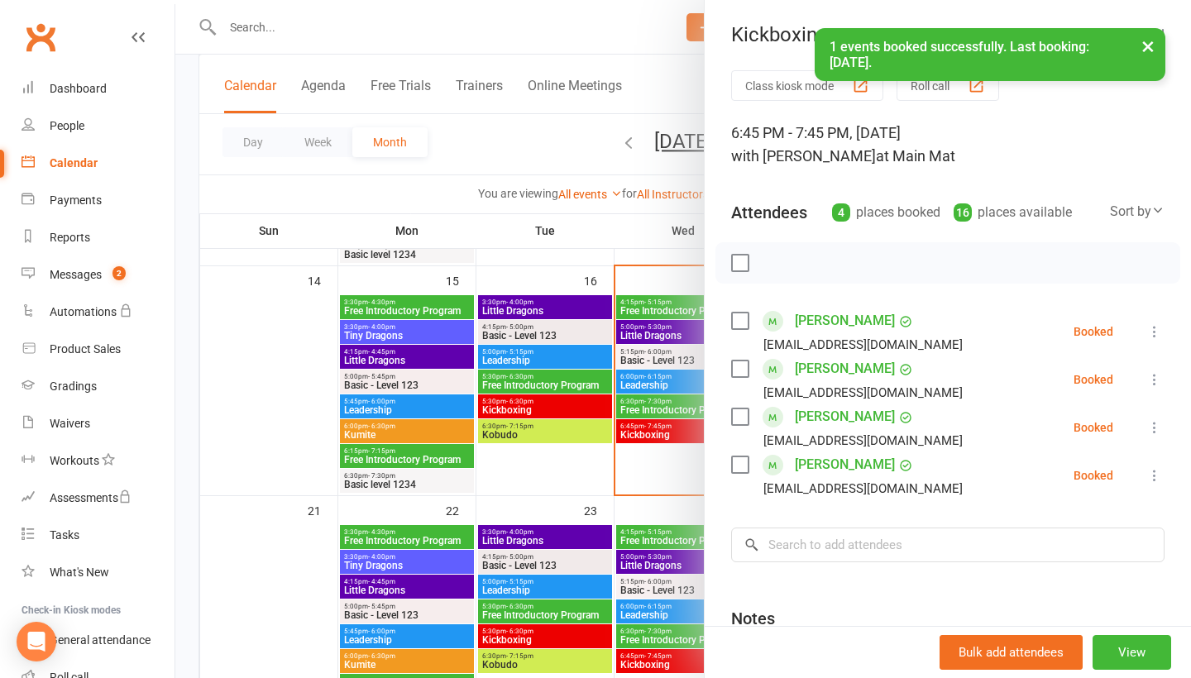
click at [1154, 337] on icon at bounding box center [1154, 331] width 17 height 17
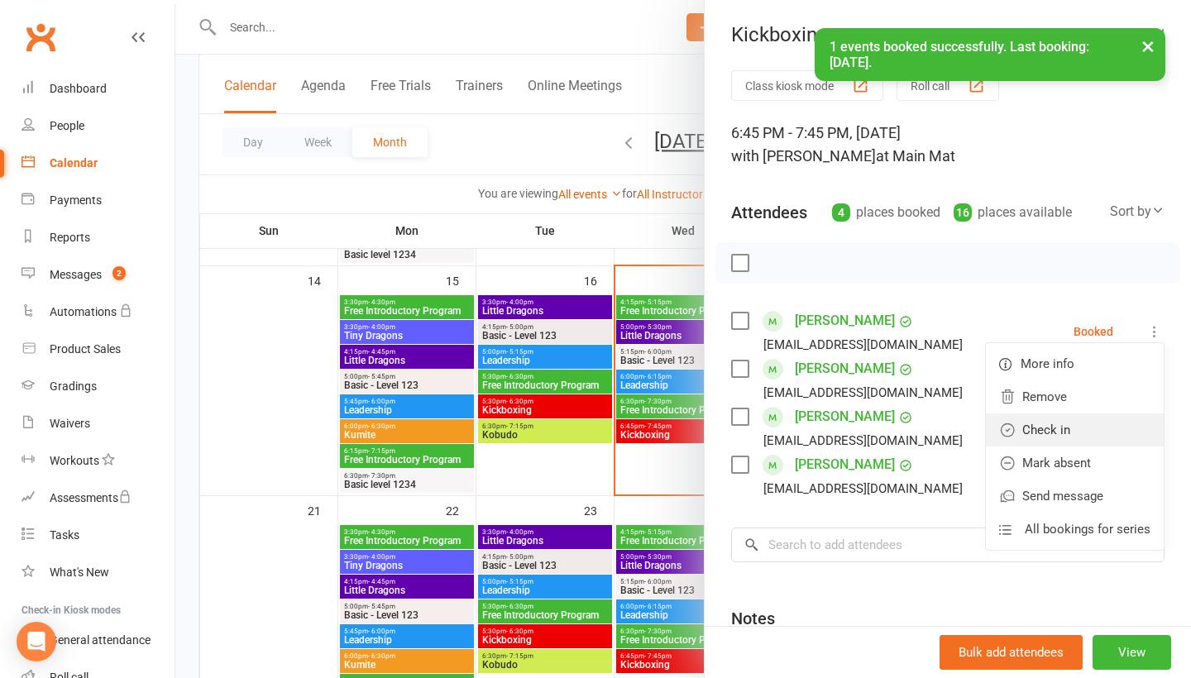
click at [1115, 434] on link "Check in" at bounding box center [1075, 430] width 178 height 33
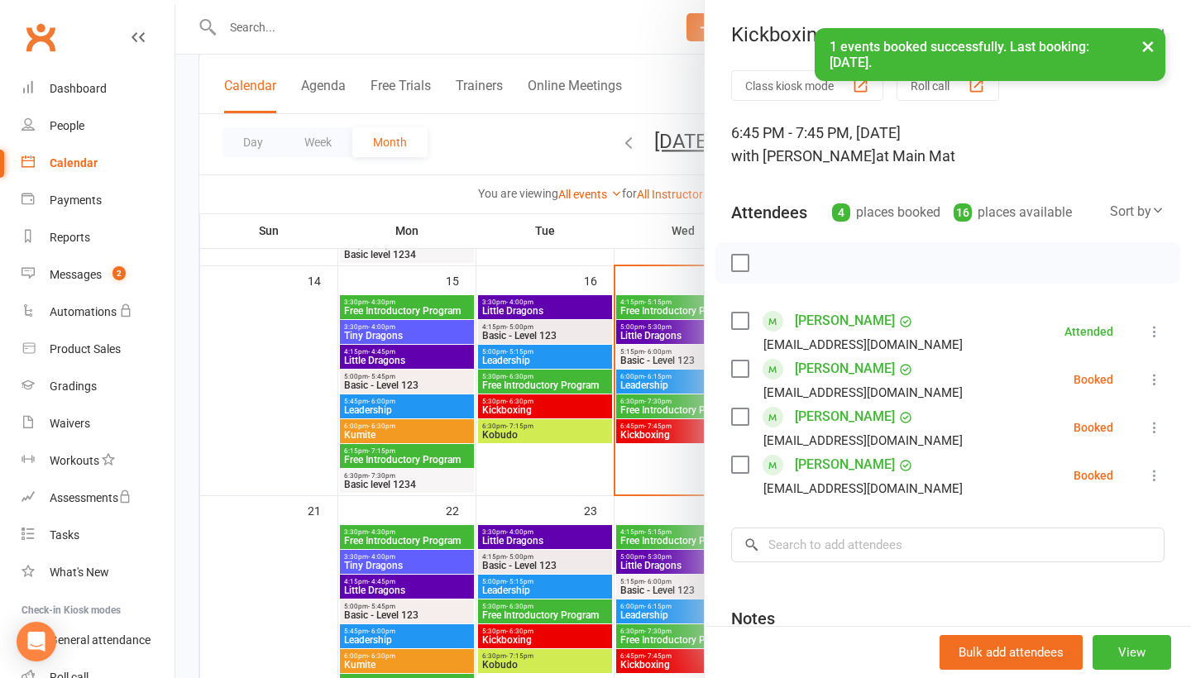
click at [1151, 382] on icon at bounding box center [1154, 379] width 17 height 17
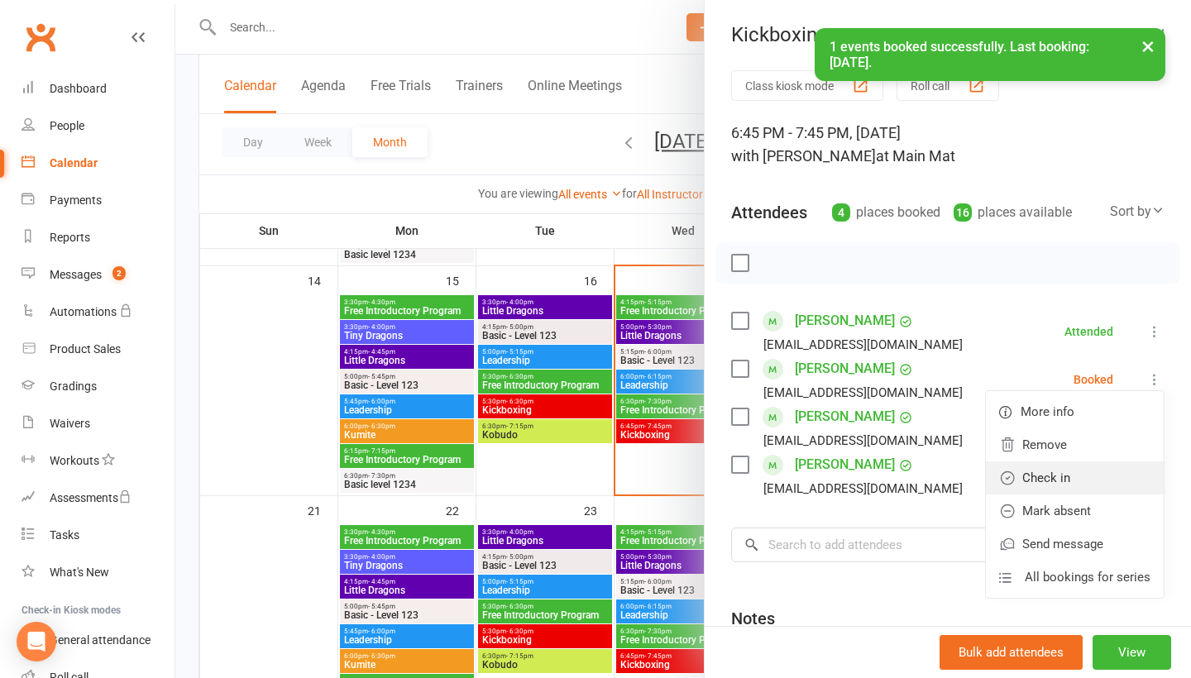
click at [1120, 472] on link "Check in" at bounding box center [1075, 478] width 178 height 33
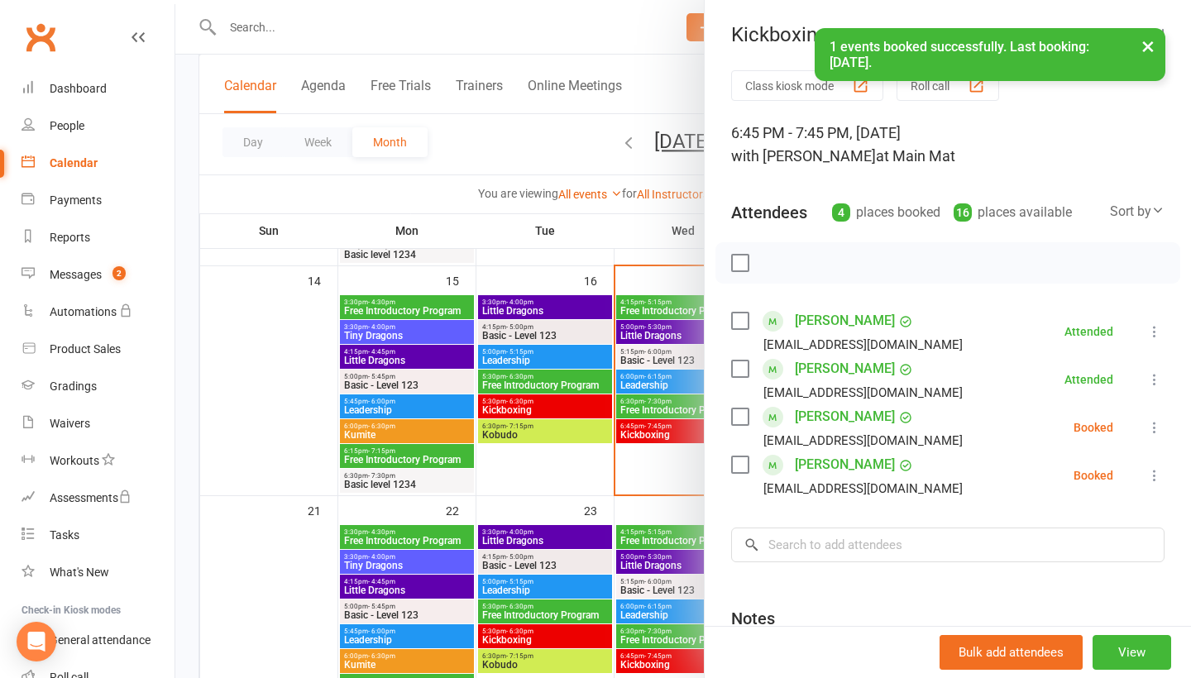
click at [1155, 432] on icon at bounding box center [1154, 427] width 17 height 17
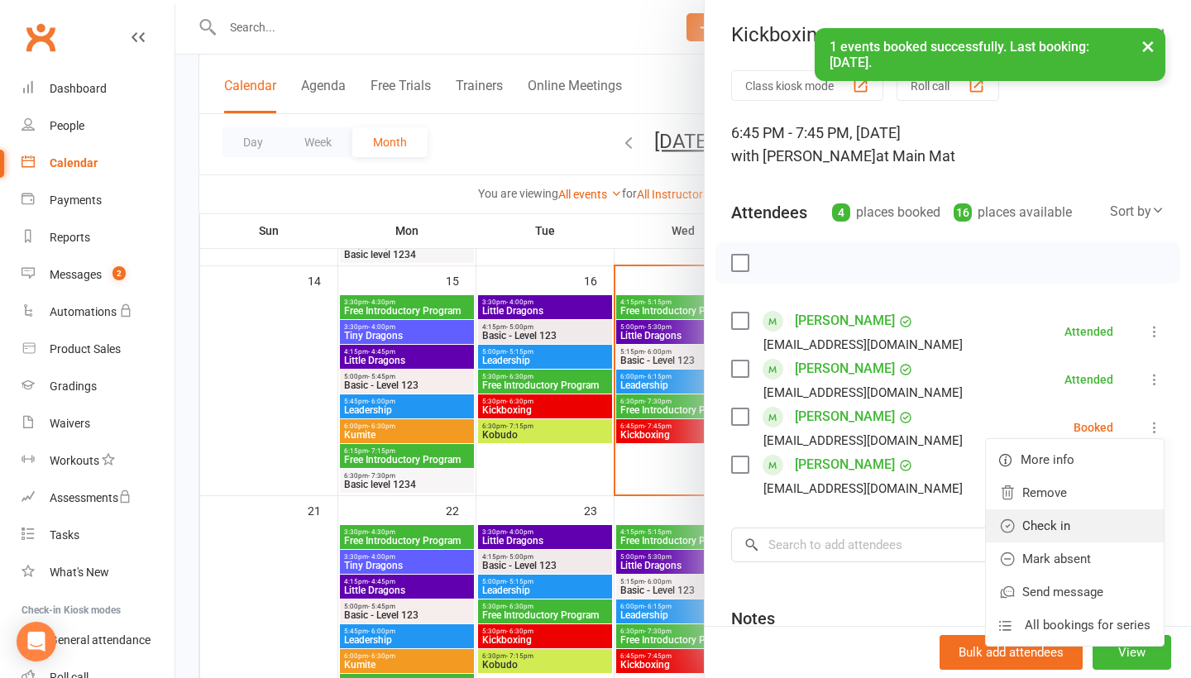
click at [1111, 525] on link "Check in" at bounding box center [1075, 526] width 178 height 33
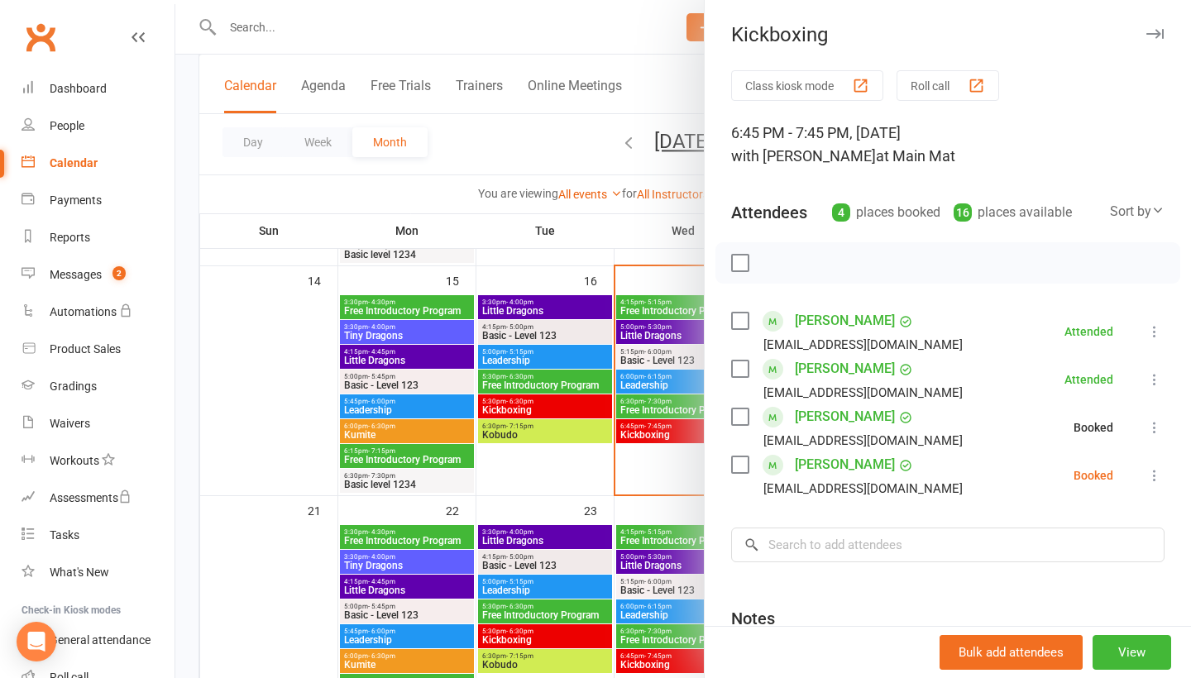
click at [1146, 481] on icon at bounding box center [1154, 475] width 17 height 17
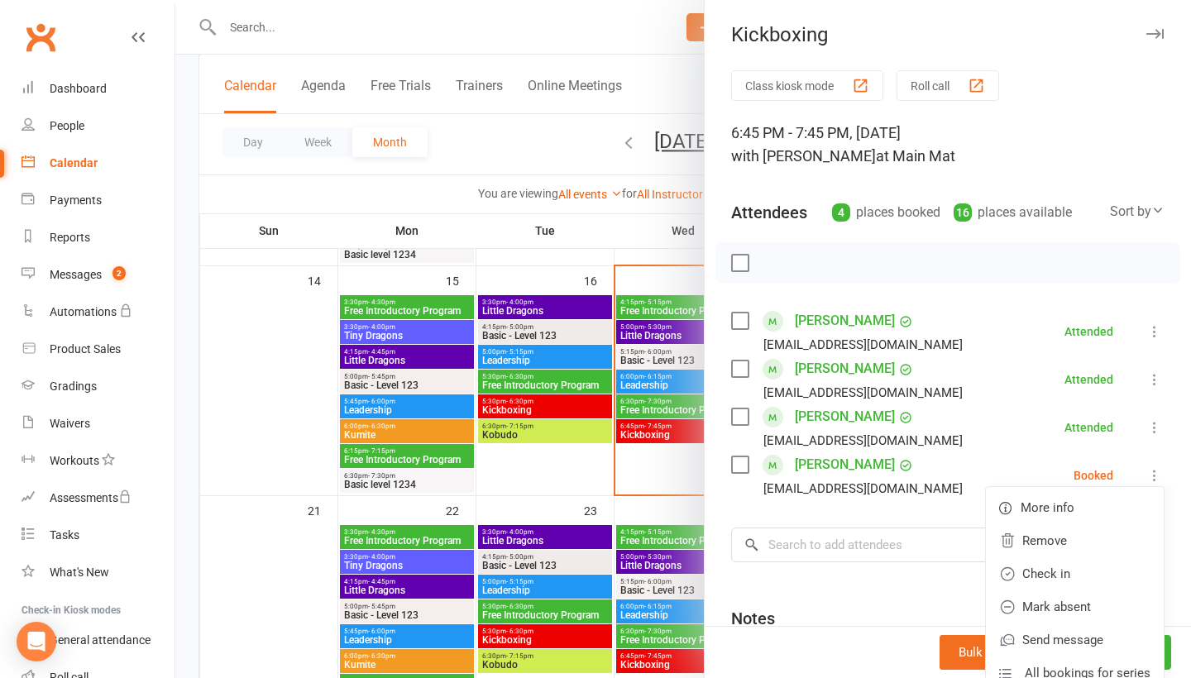
scroll to position [51, 0]
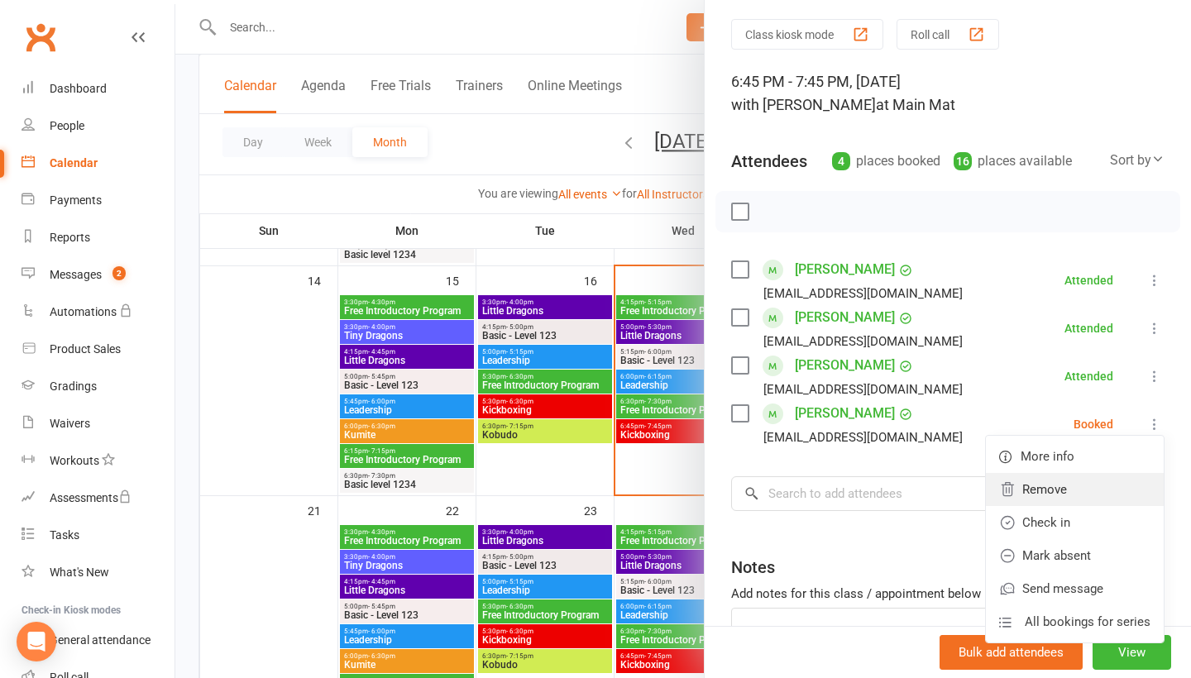
click at [1112, 506] on link "Remove" at bounding box center [1075, 489] width 178 height 33
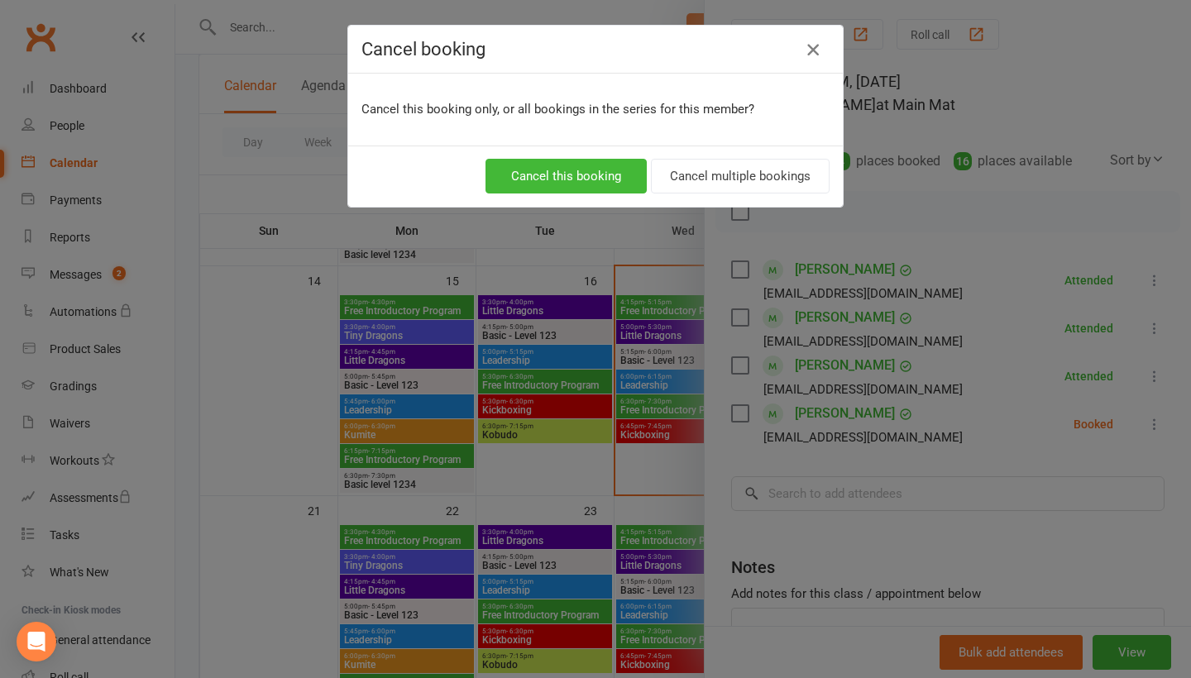
click at [808, 45] on icon "button" at bounding box center [813, 50] width 20 height 20
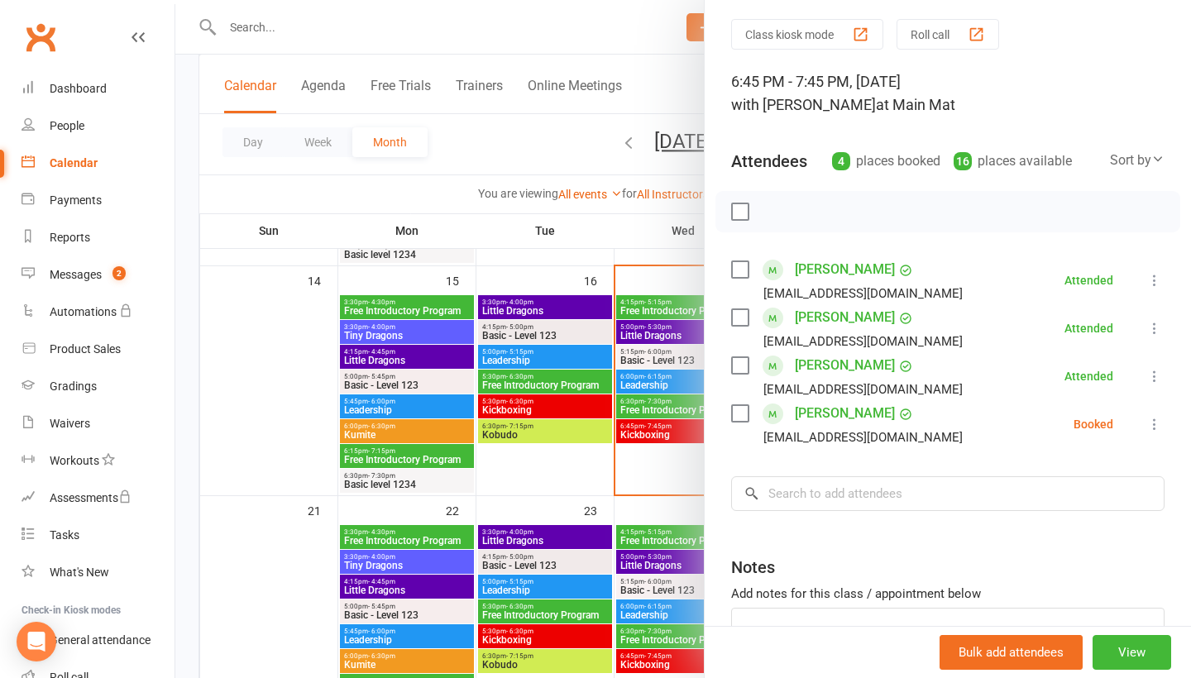
click at [1151, 428] on icon at bounding box center [1154, 424] width 17 height 17
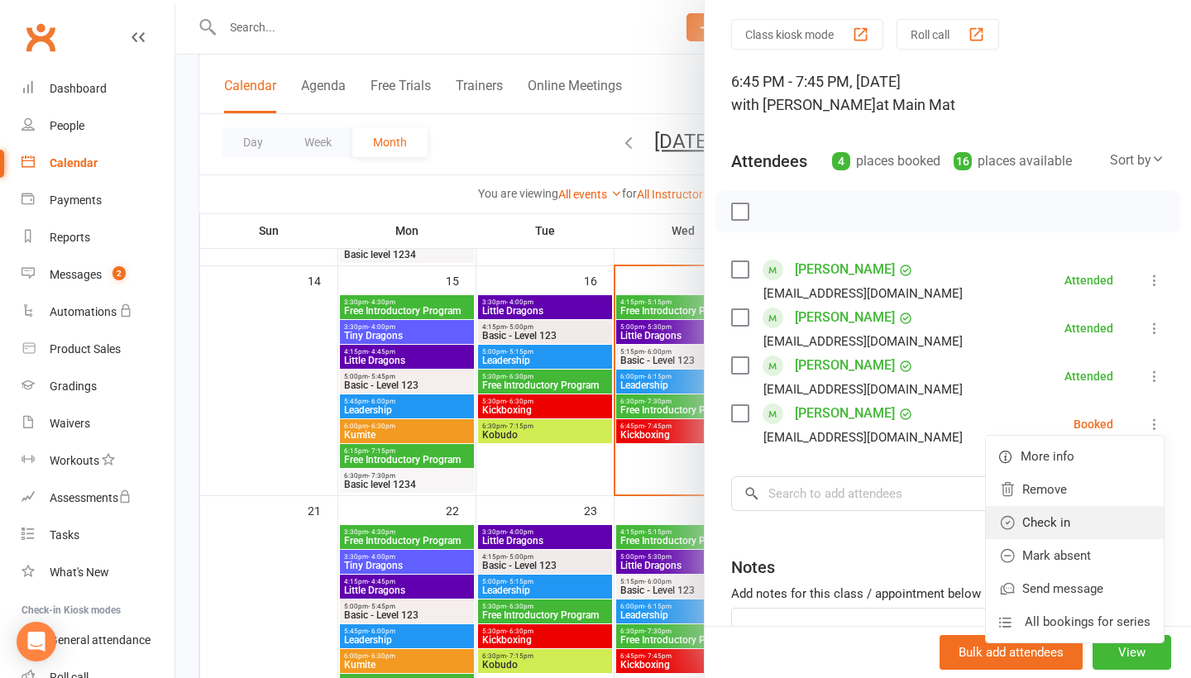
click at [1069, 524] on link "Check in" at bounding box center [1075, 522] width 178 height 33
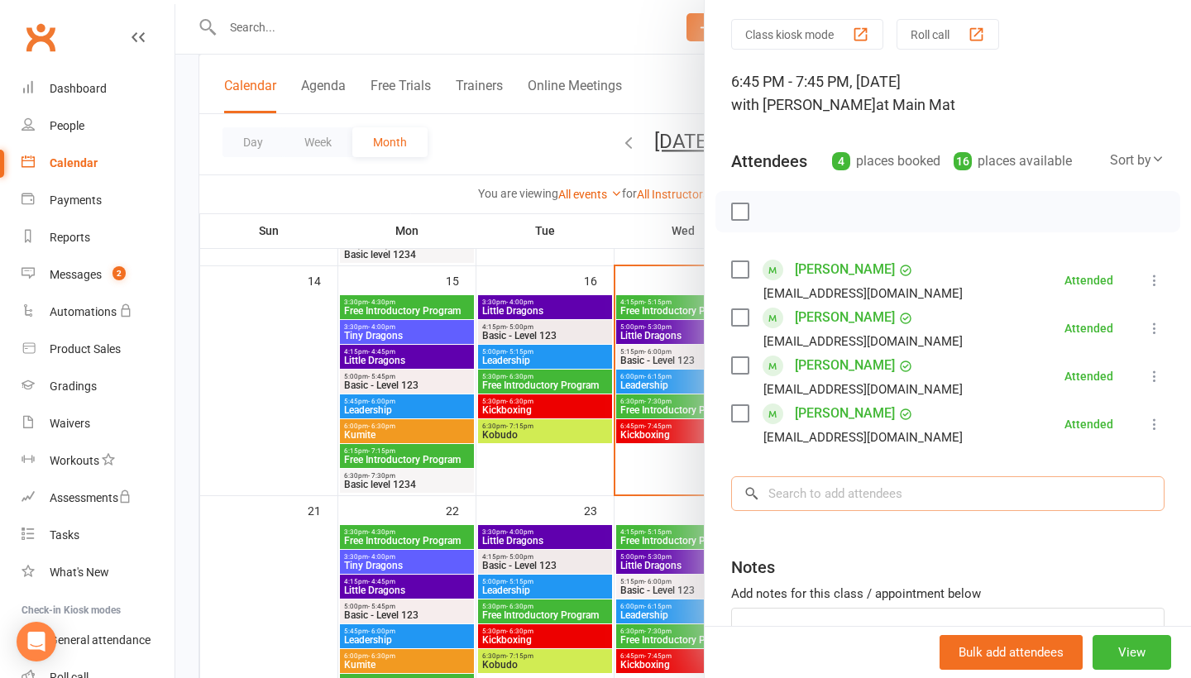
click at [873, 510] on input "search" at bounding box center [947, 493] width 433 height 35
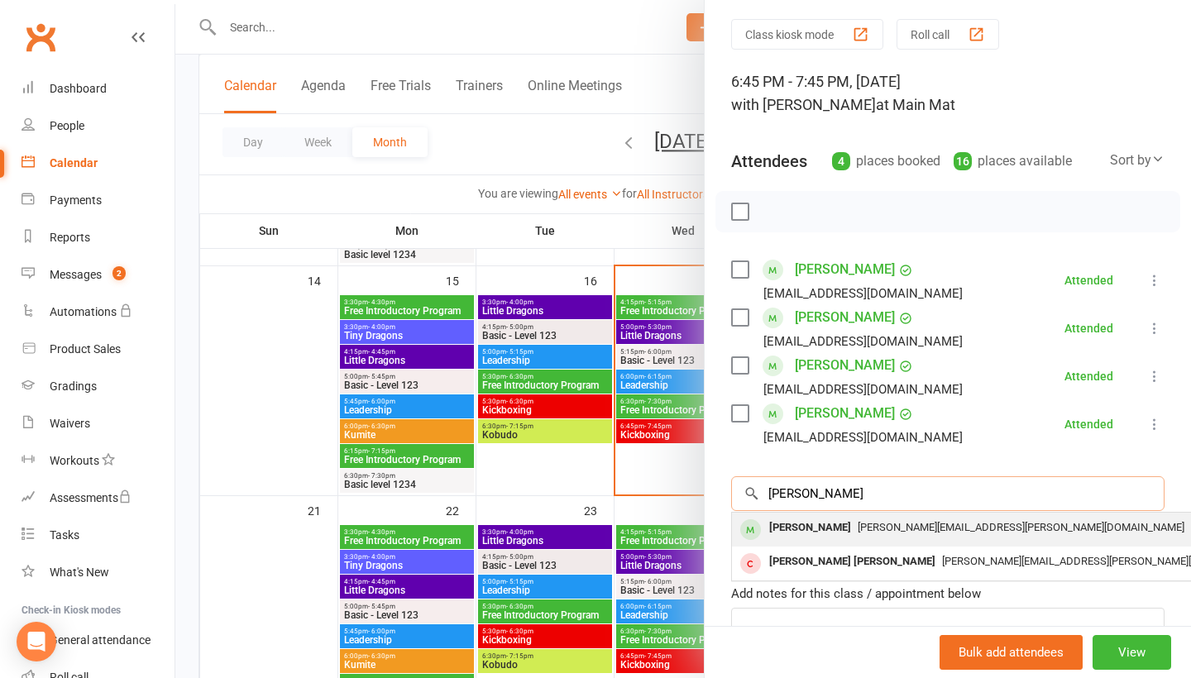
type input "[PERSON_NAME]"
drag, startPoint x: 779, startPoint y: 525, endPoint x: 773, endPoint y: 536, distance: 12.6
click at [773, 536] on div "[PERSON_NAME]" at bounding box center [810, 528] width 95 height 24
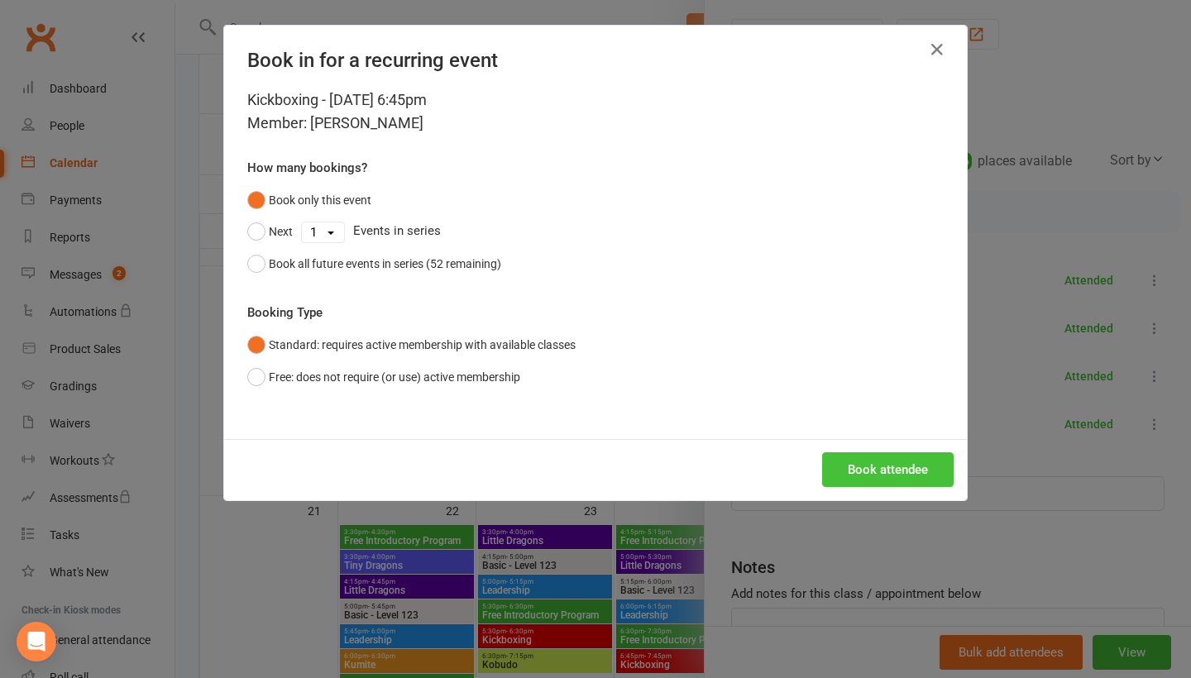
click at [877, 473] on button "Book attendee" at bounding box center [888, 469] width 132 height 35
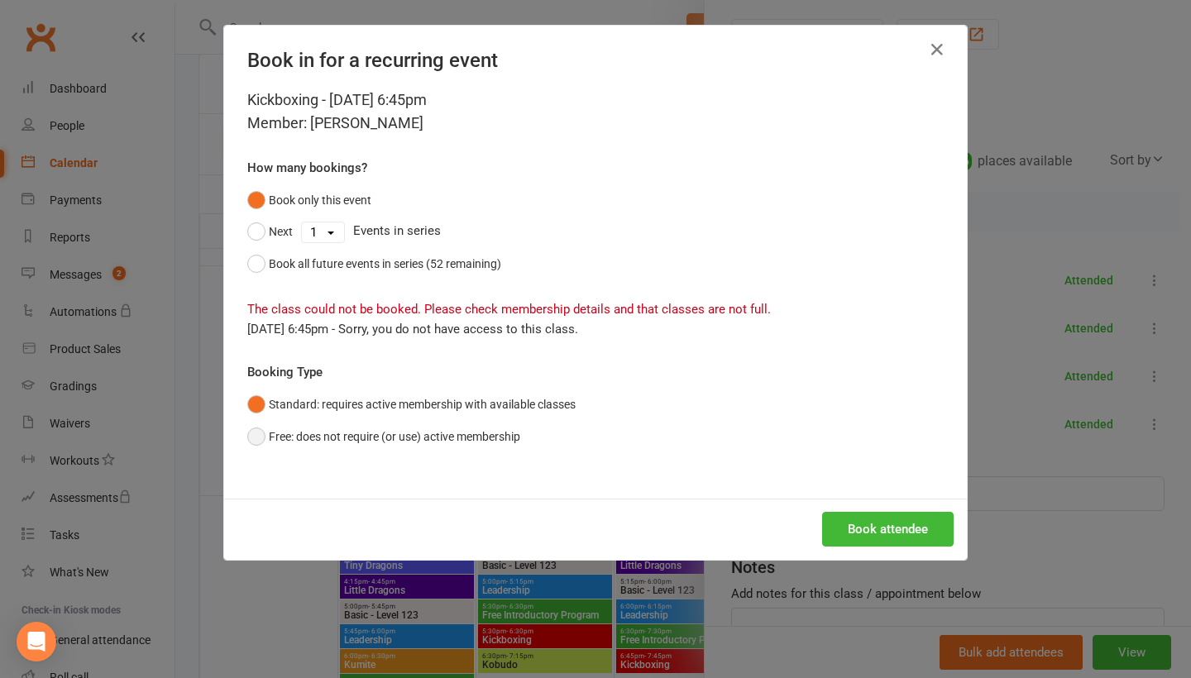
click at [434, 429] on button "Free: does not require (or use) active membership" at bounding box center [383, 436] width 273 height 31
click at [829, 527] on button "Book attendee" at bounding box center [888, 529] width 132 height 35
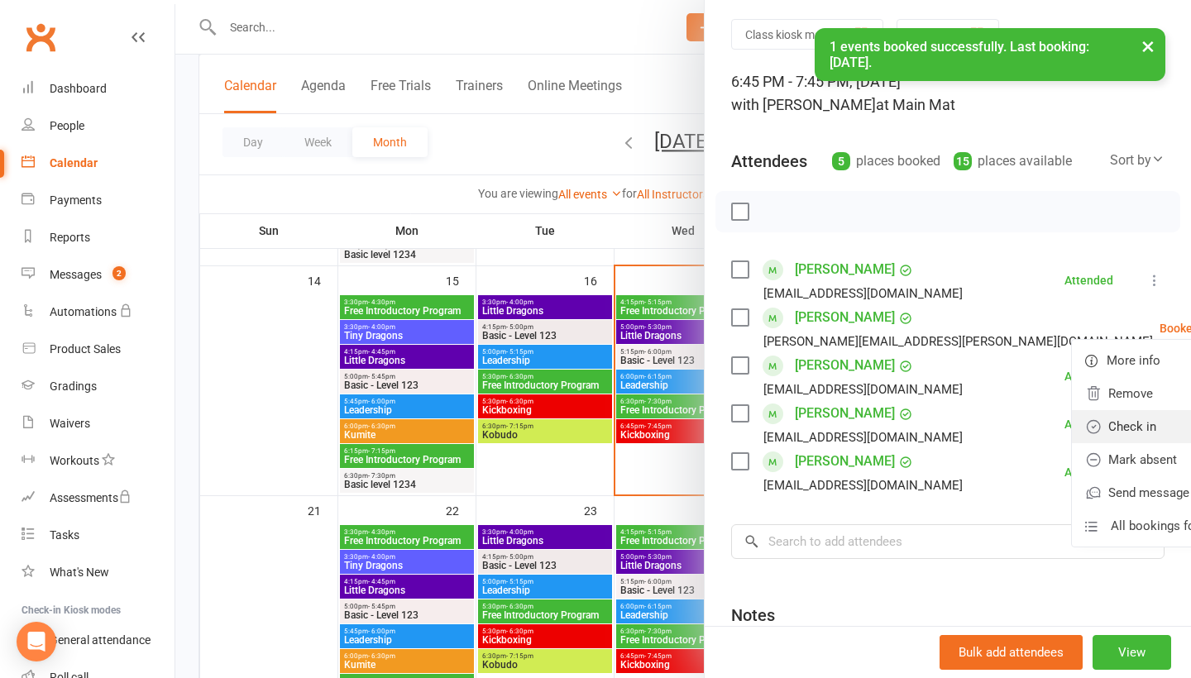
click at [1081, 433] on link "Check in" at bounding box center [1161, 426] width 178 height 33
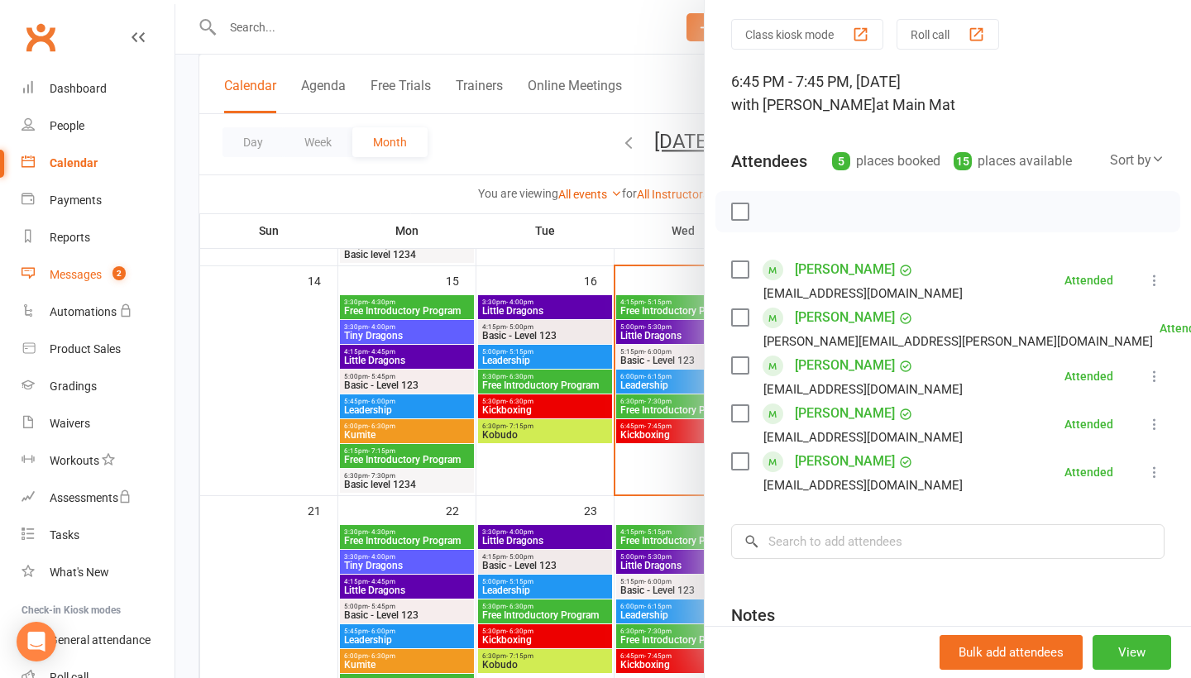
click at [121, 282] on link "Messages 2" at bounding box center [98, 274] width 153 height 37
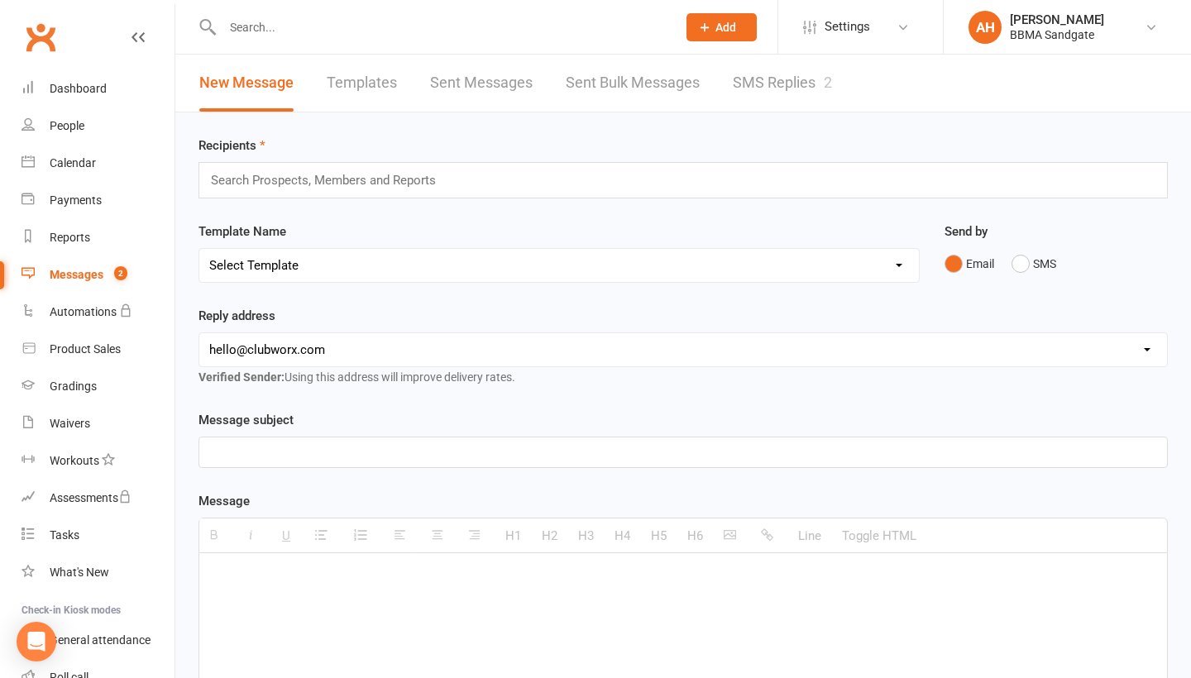
click at [754, 85] on link "SMS Replies 2" at bounding box center [782, 83] width 99 height 57
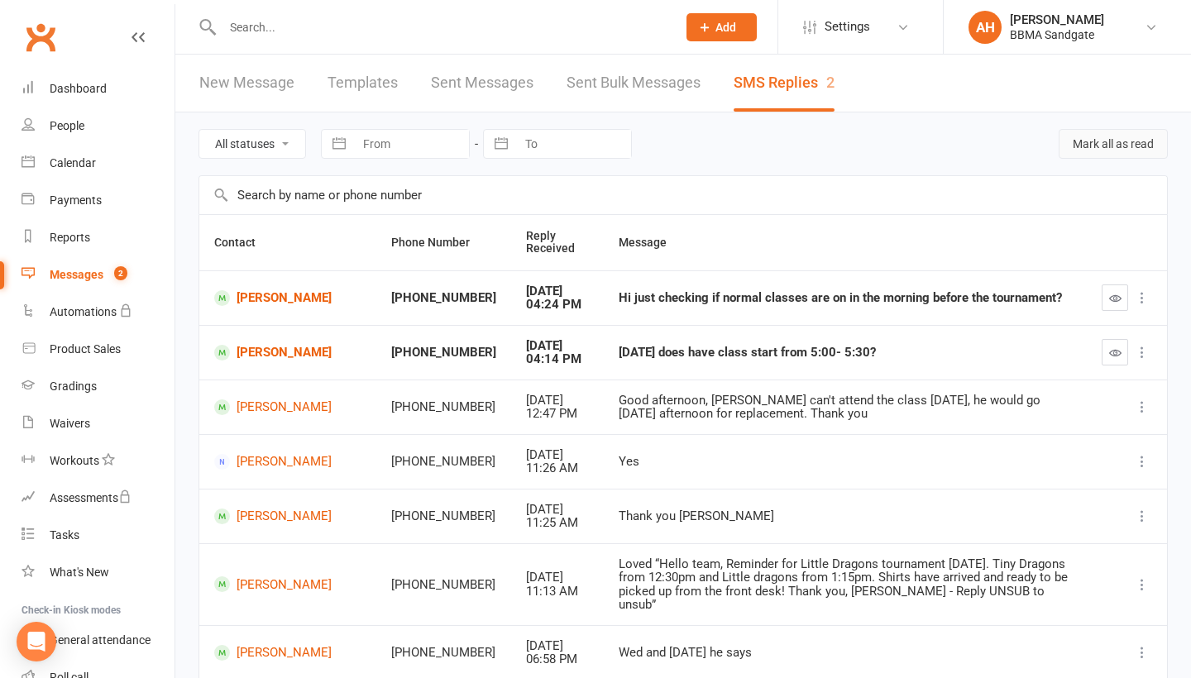
click at [1109, 159] on button "Mark all as read" at bounding box center [1113, 144] width 109 height 30
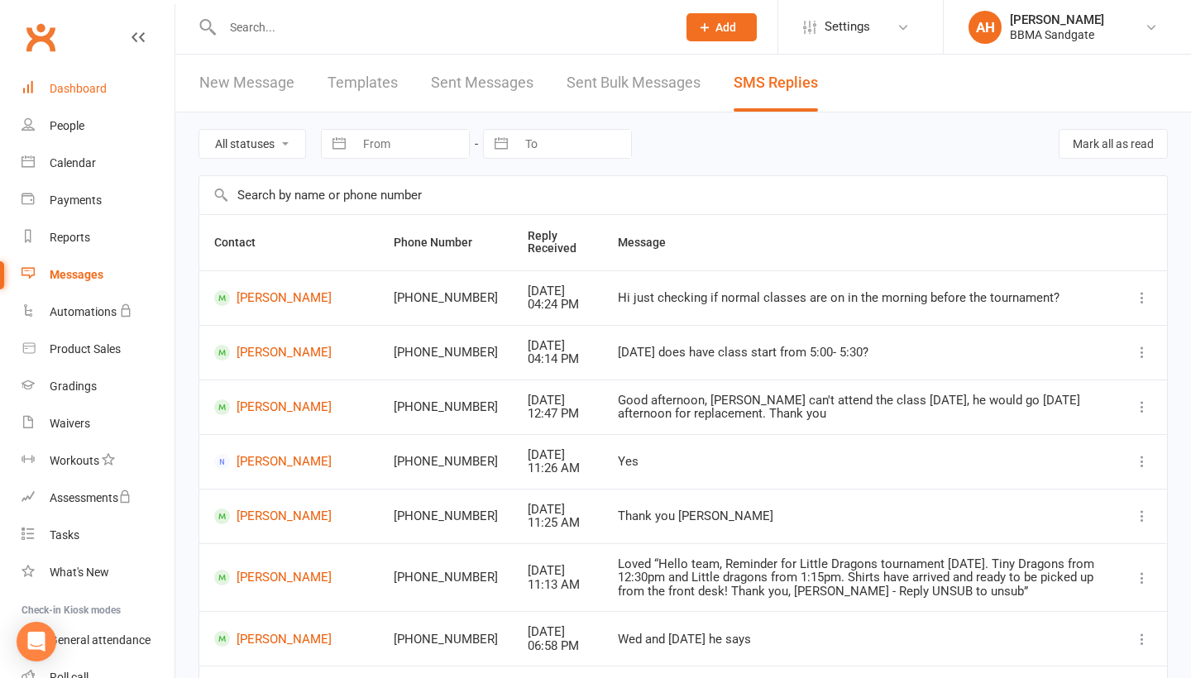
click at [103, 79] on link "Dashboard" at bounding box center [98, 88] width 153 height 37
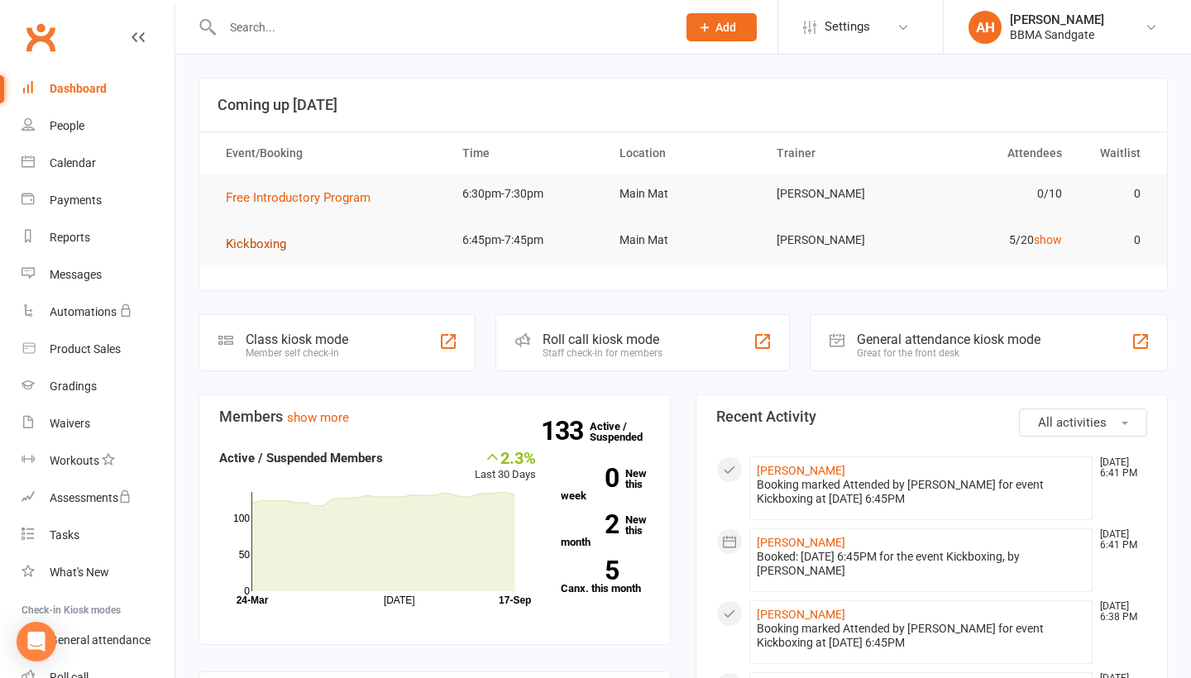
click at [274, 240] on span "Kickboxing" at bounding box center [256, 244] width 60 height 15
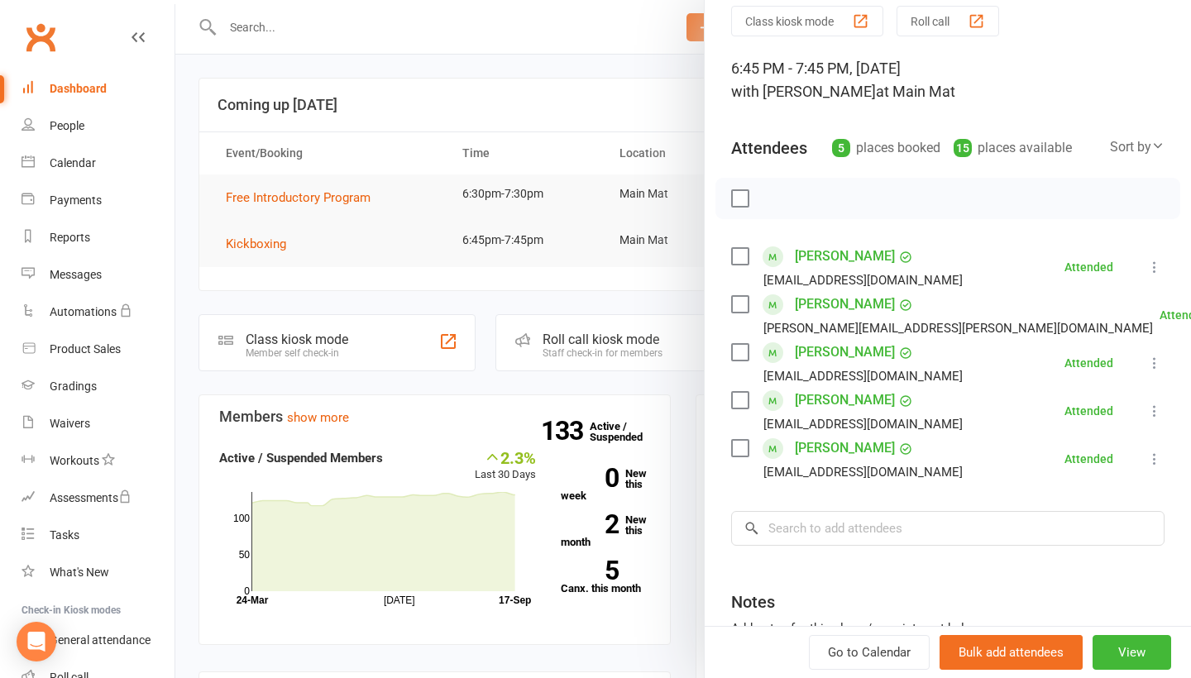
scroll to position [74, 0]
